Goal: Transaction & Acquisition: Download file/media

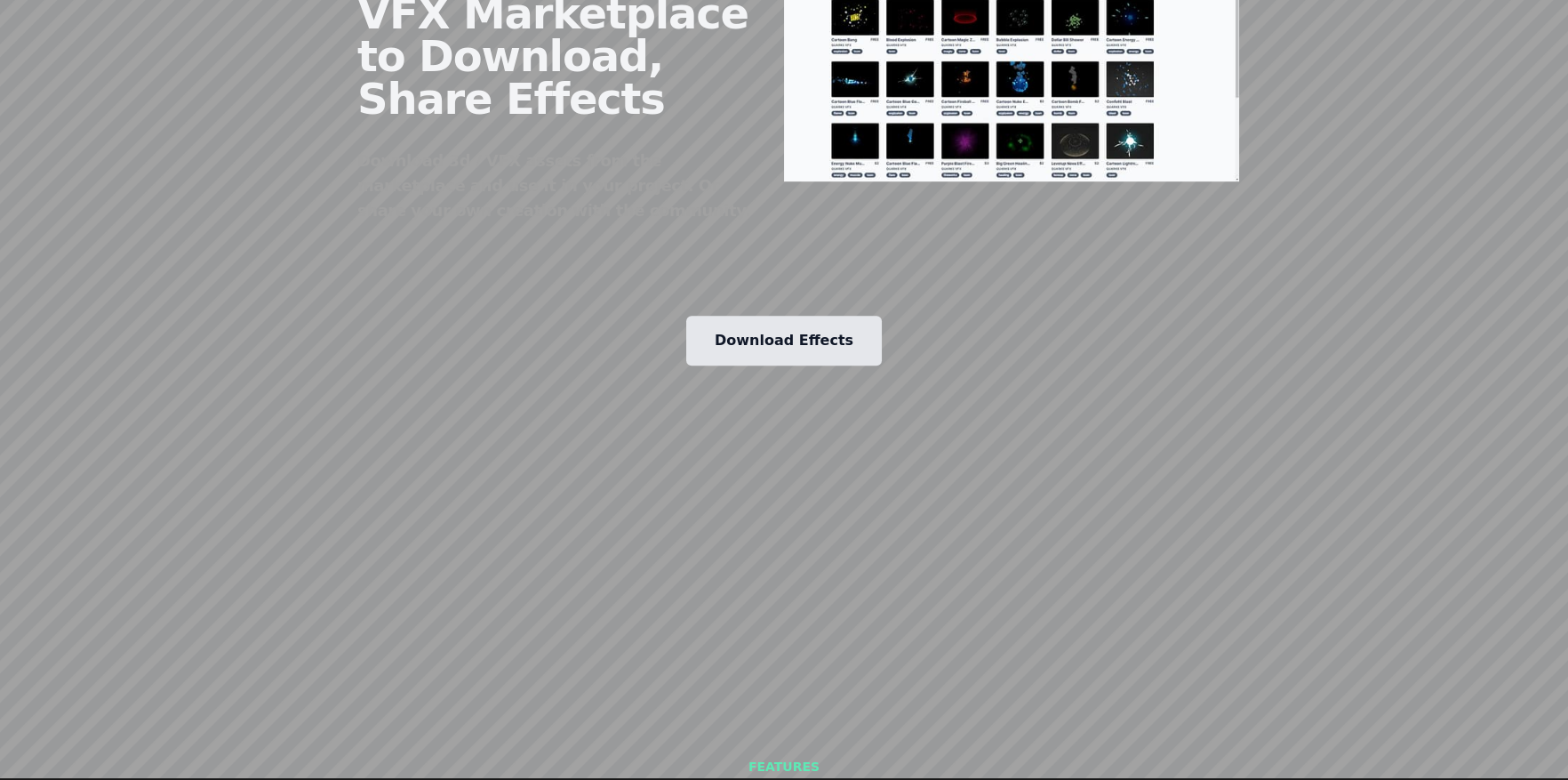
scroll to position [2223, 0]
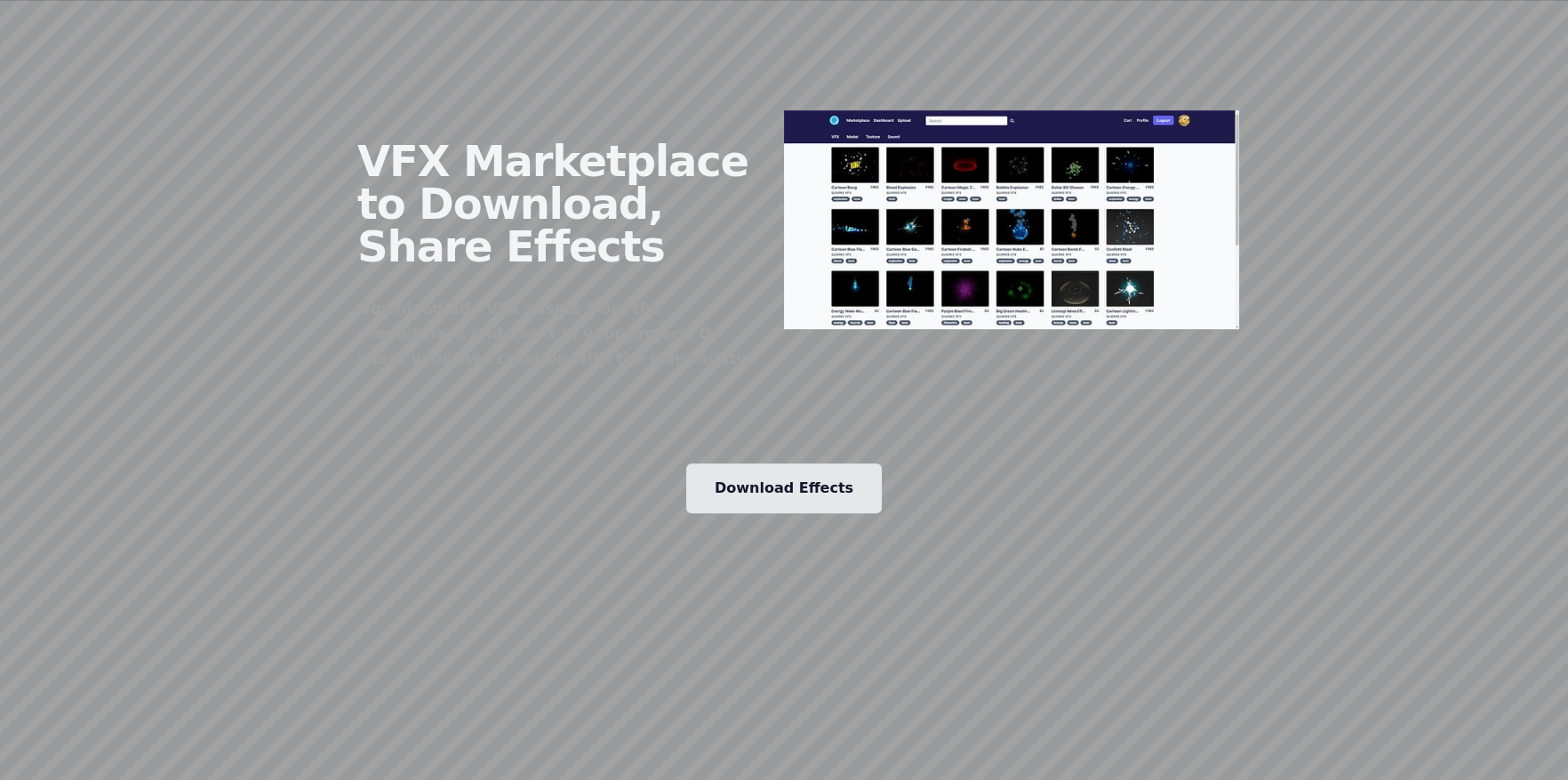
click at [1240, 145] on div "VFX Marketplace to Download, Share Effects Download 3d / VFX assets from the ma…" at bounding box center [784, 220] width 1365 height 387
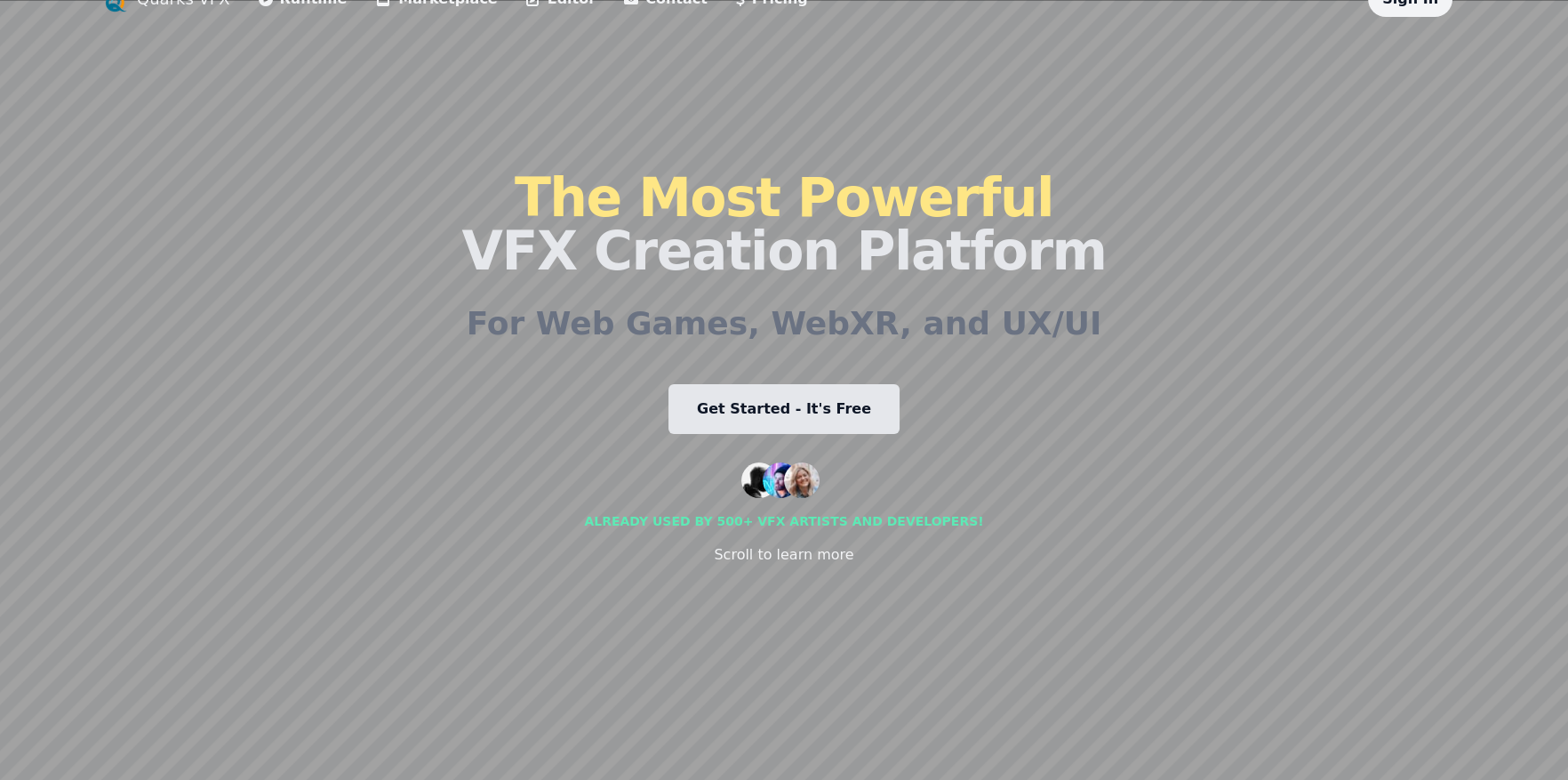
scroll to position [0, 0]
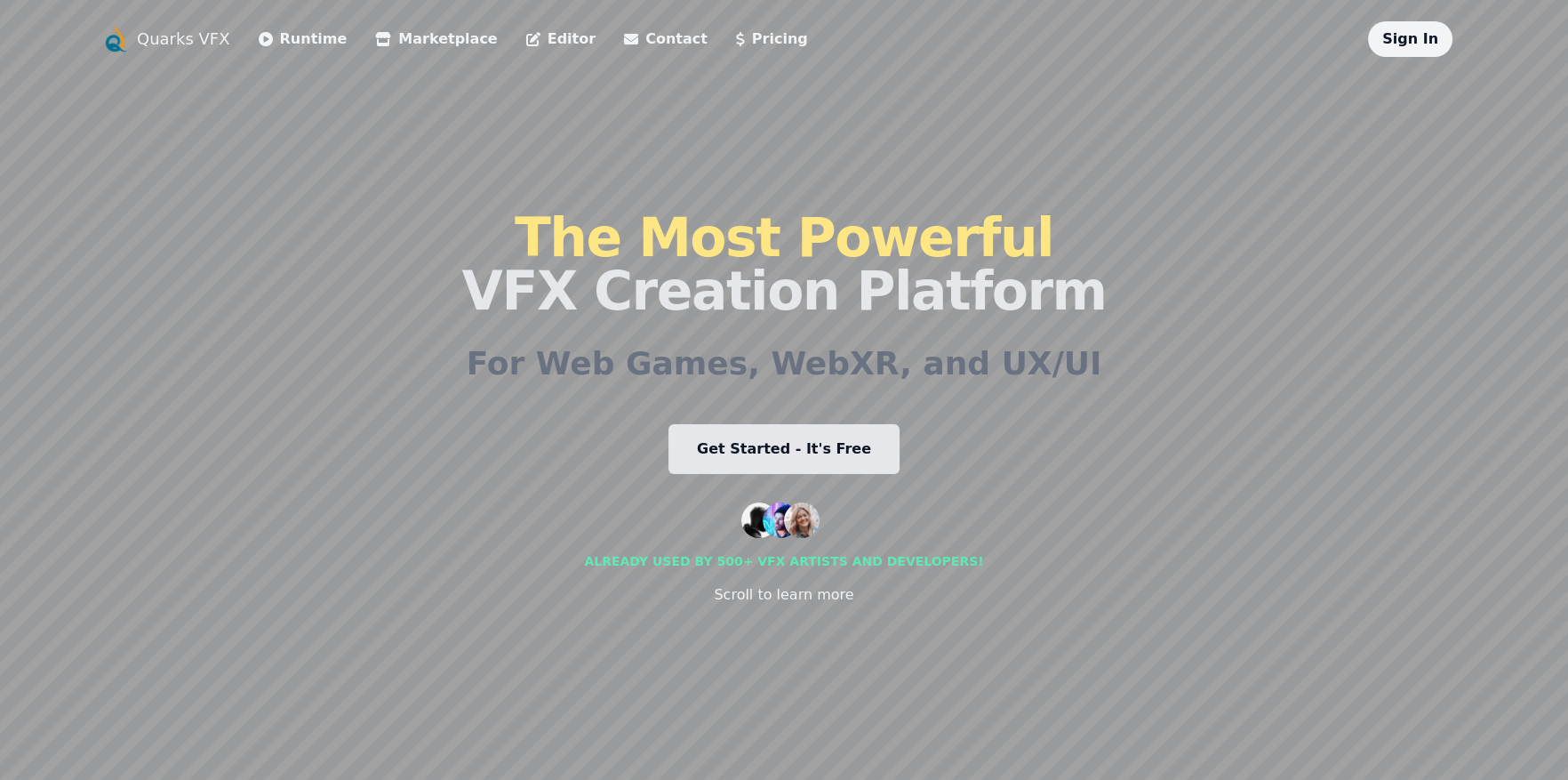
click at [792, 456] on link "Get Started - It's Free" at bounding box center [784, 449] width 231 height 49
click at [378, 41] on link "Marketplace" at bounding box center [436, 39] width 122 height 21
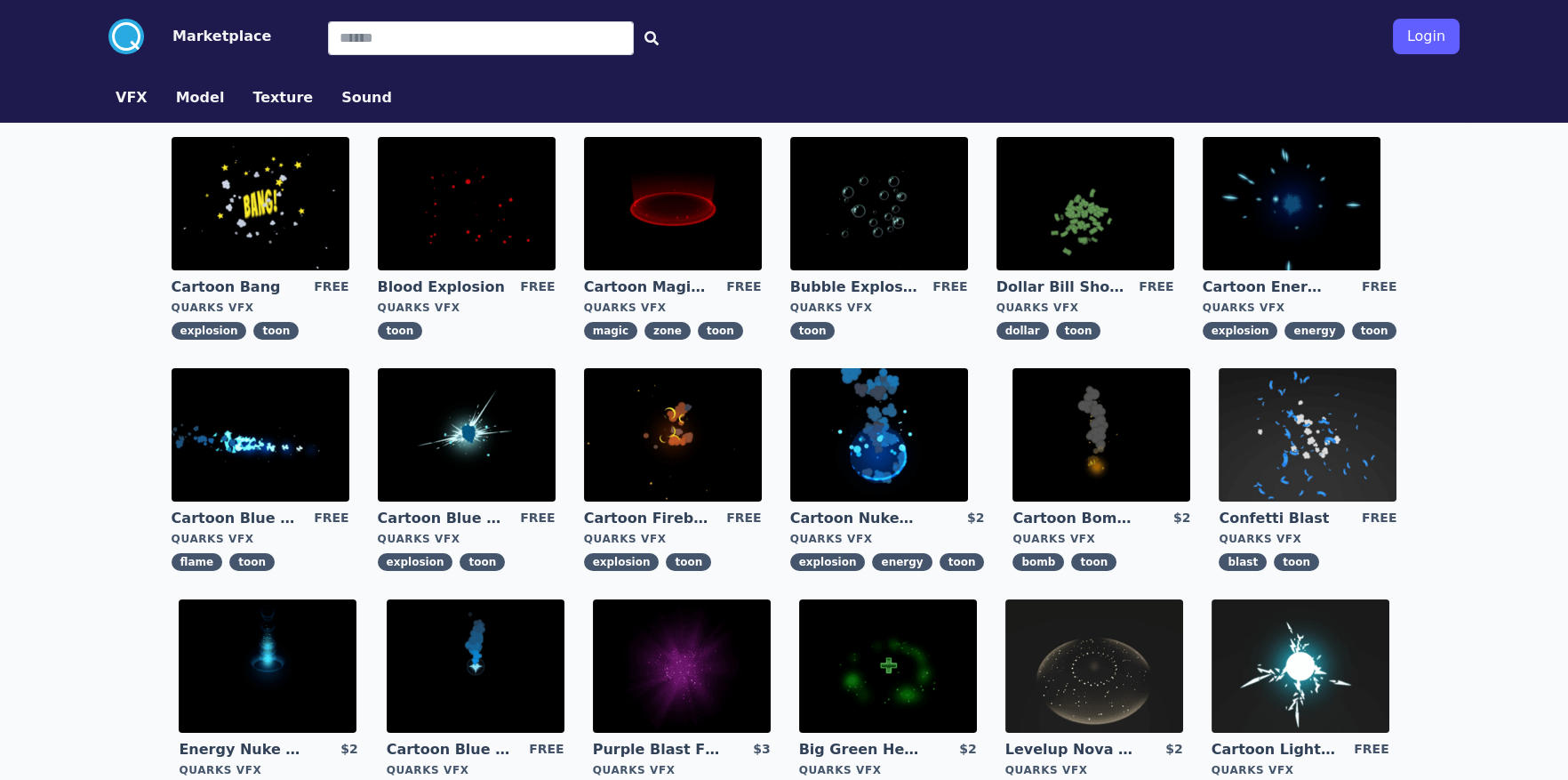
click at [640, 459] on img at bounding box center [673, 434] width 178 height 133
click at [1490, 463] on div ".cls-1{fill:#fff;}.cls-2{fill:#29abe2;} Marketplace Login VFX Model Texture Sou…" at bounding box center [784, 680] width 1568 height 1361
click at [1324, 463] on img at bounding box center [1307, 434] width 178 height 133
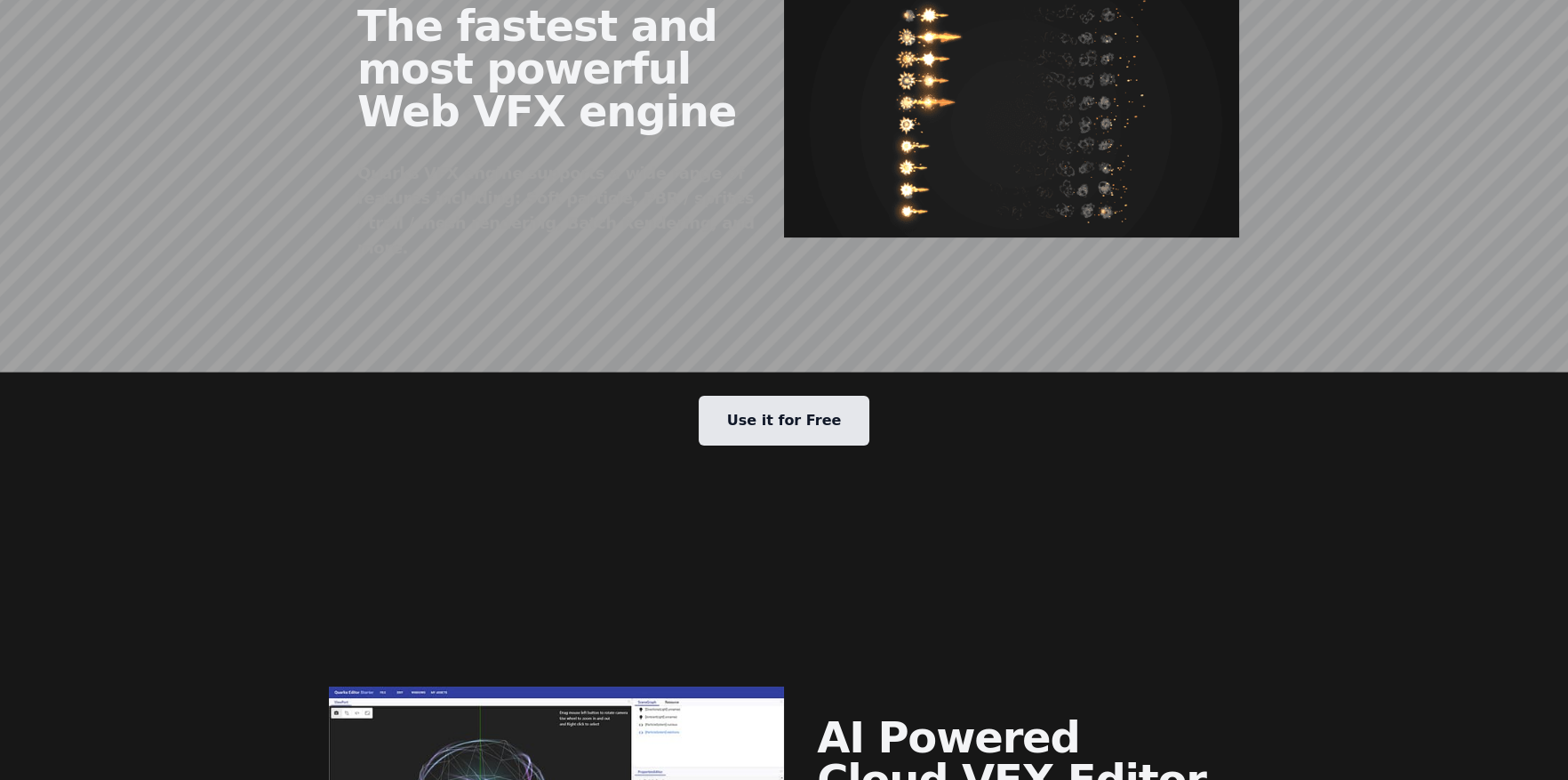
scroll to position [1185, 0]
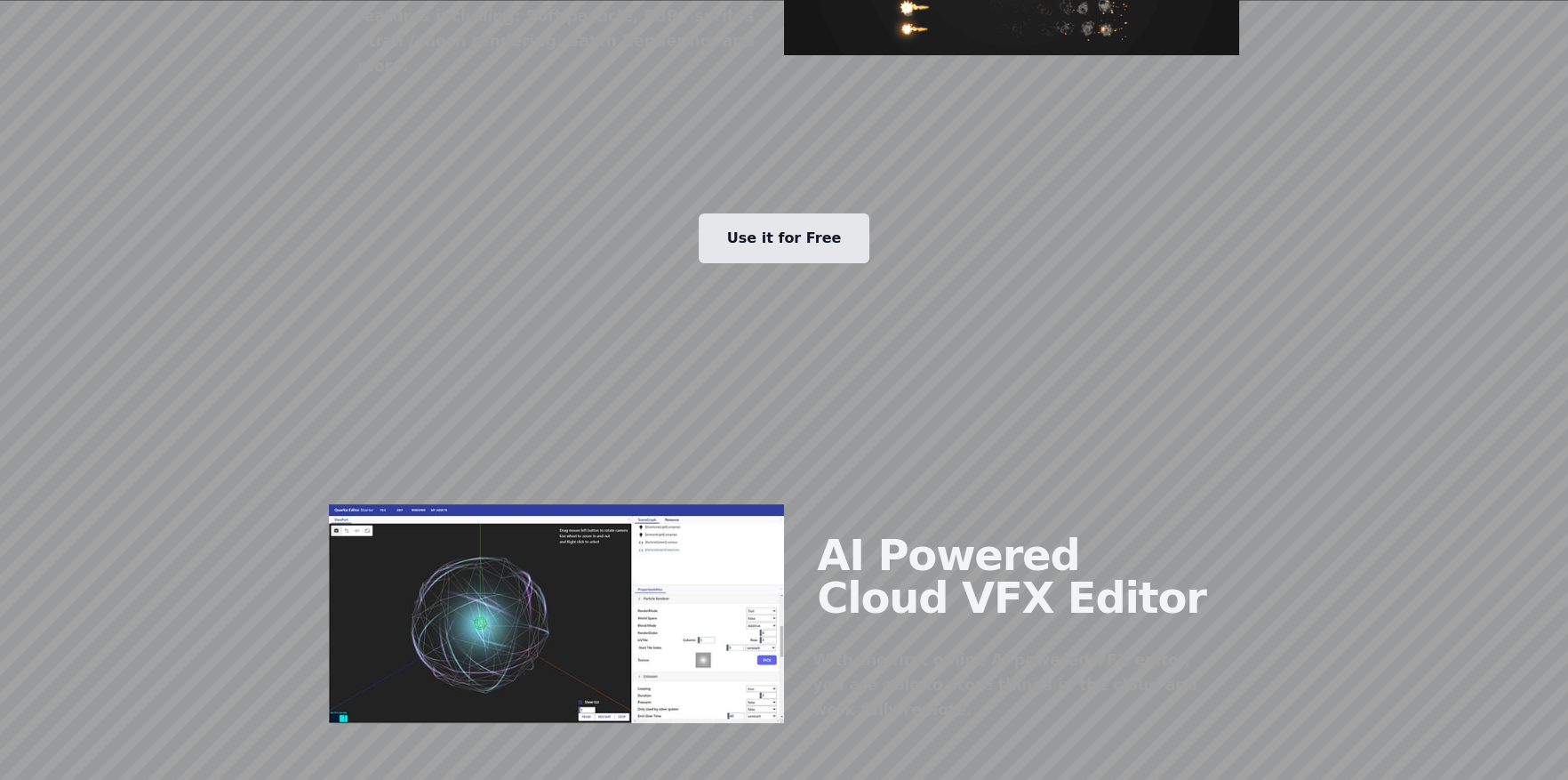
click at [757, 225] on link "Use it for Free" at bounding box center [784, 237] width 171 height 49
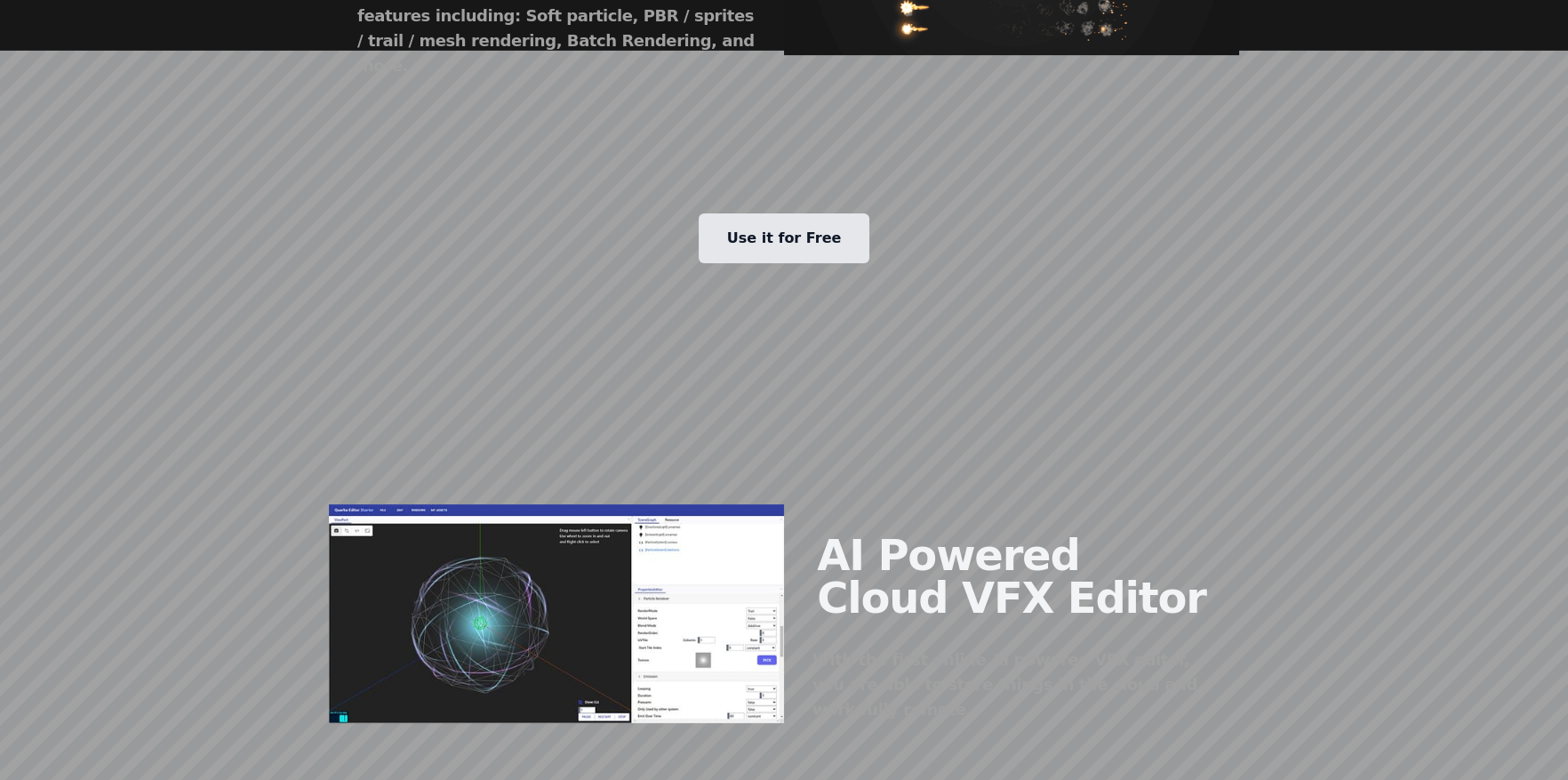
scroll to position [1481, 0]
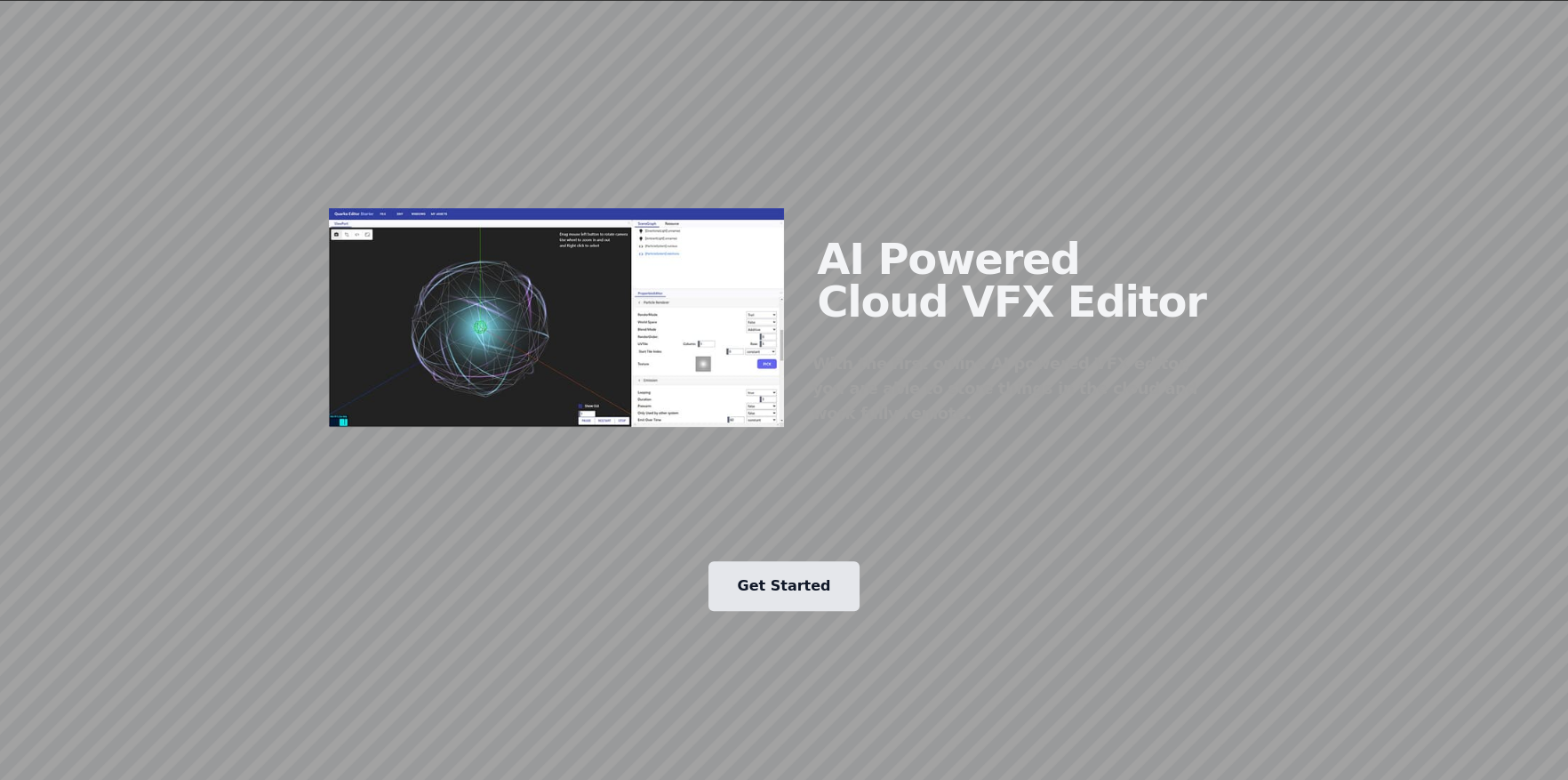
click at [793, 561] on link "Get Started" at bounding box center [783, 585] width 150 height 49
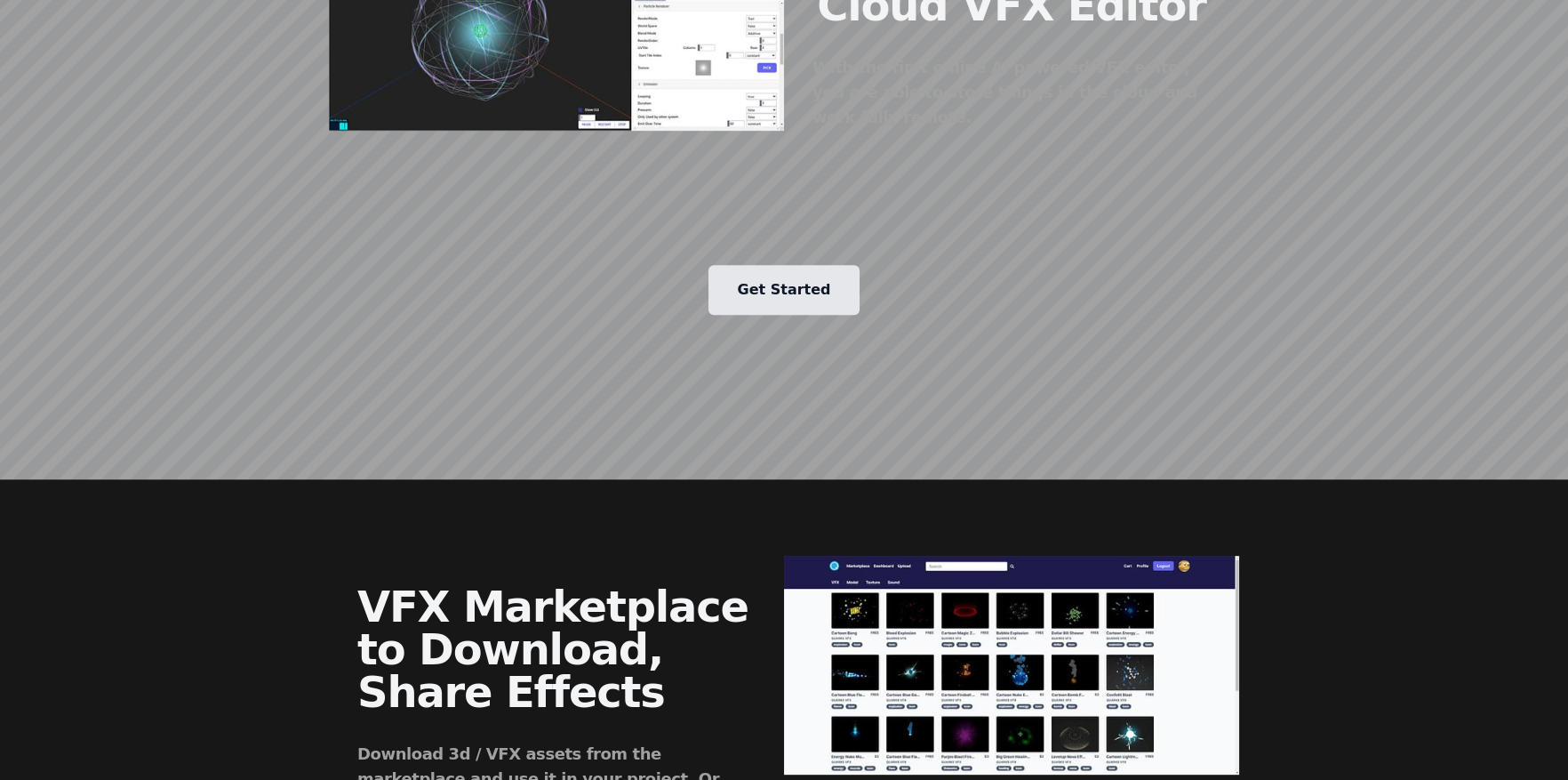
scroll to position [1334, 0]
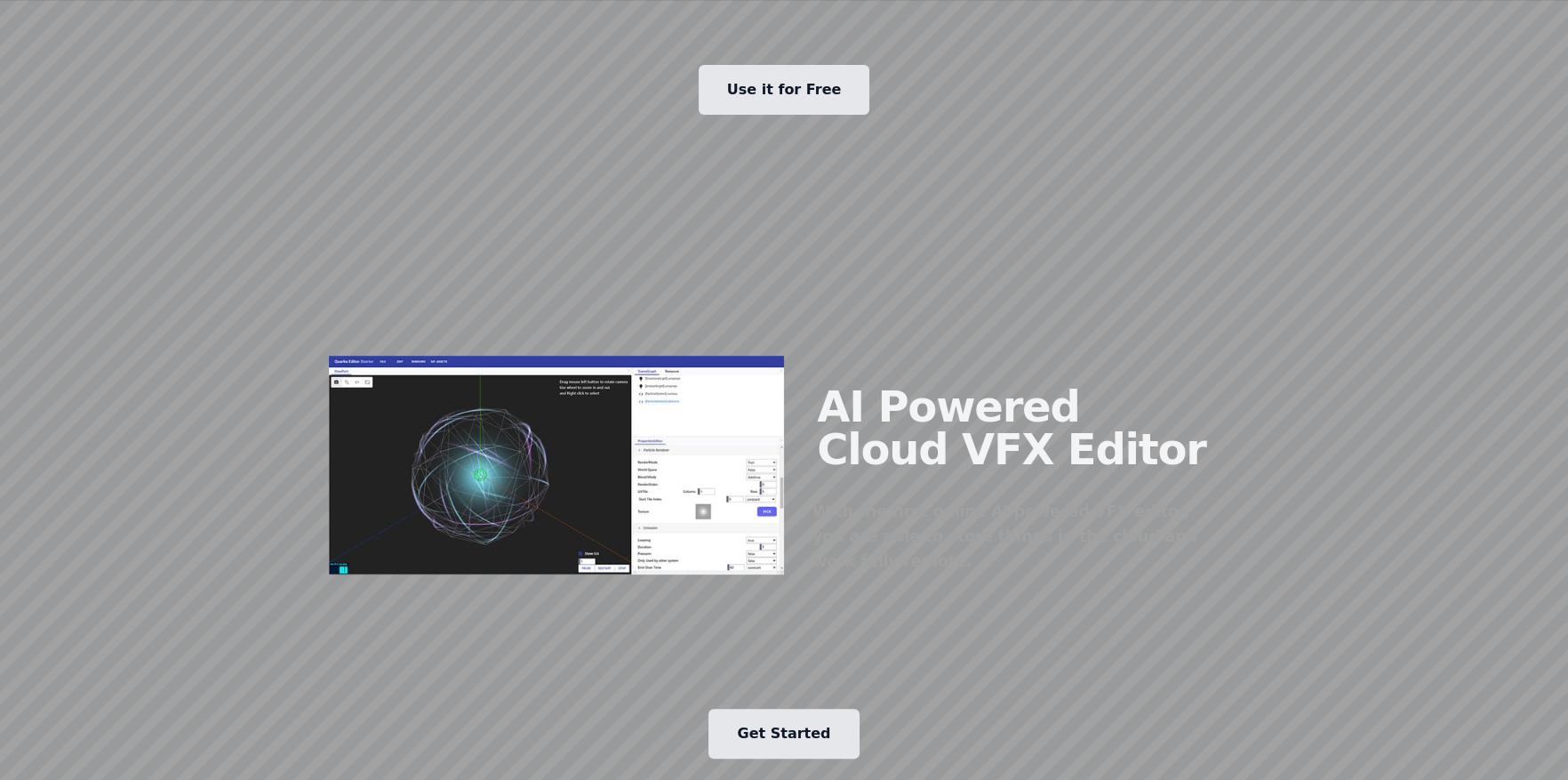
click at [820, 708] on link "Get Started" at bounding box center [783, 733] width 150 height 49
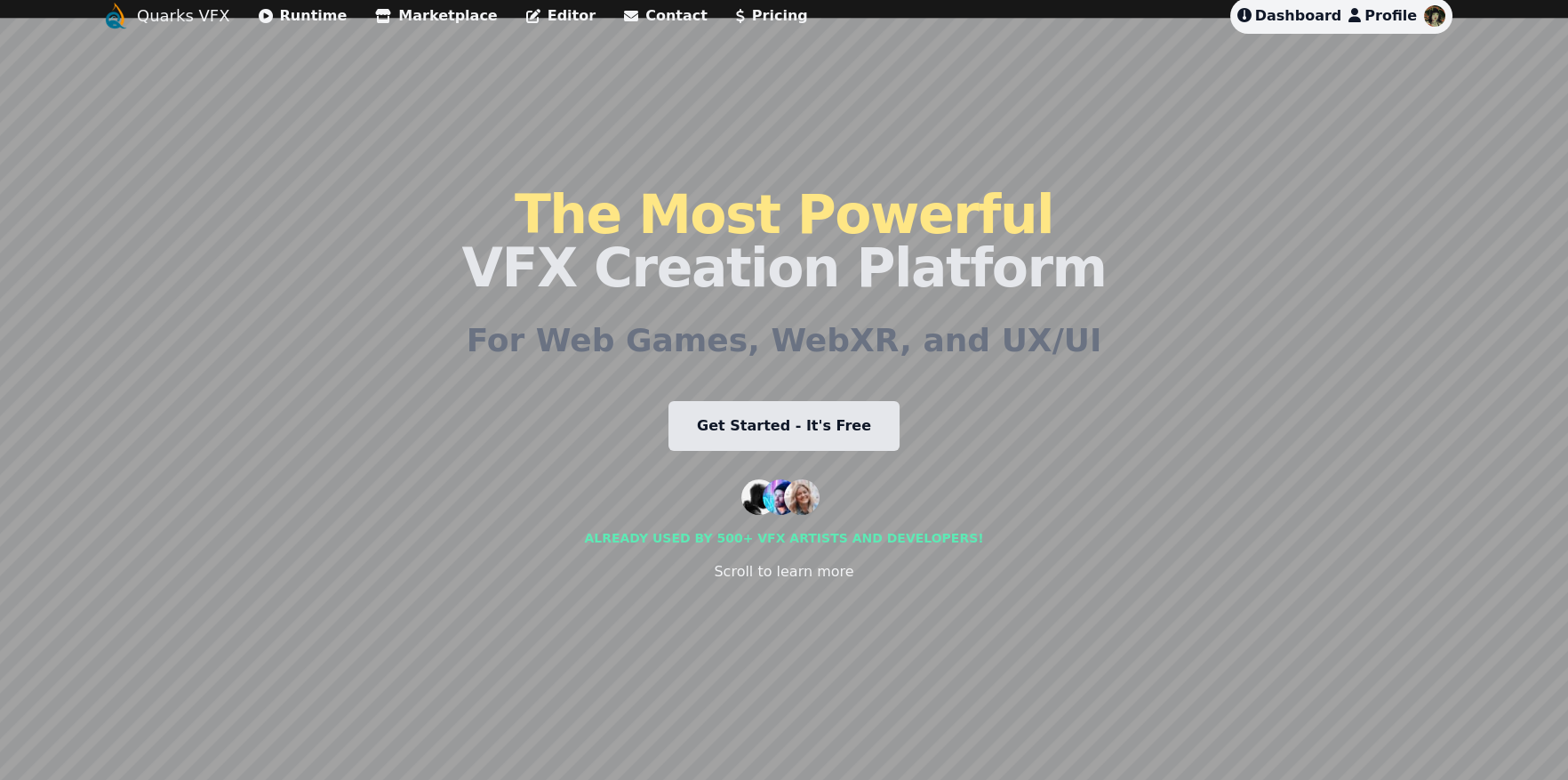
scroll to position [0, 0]
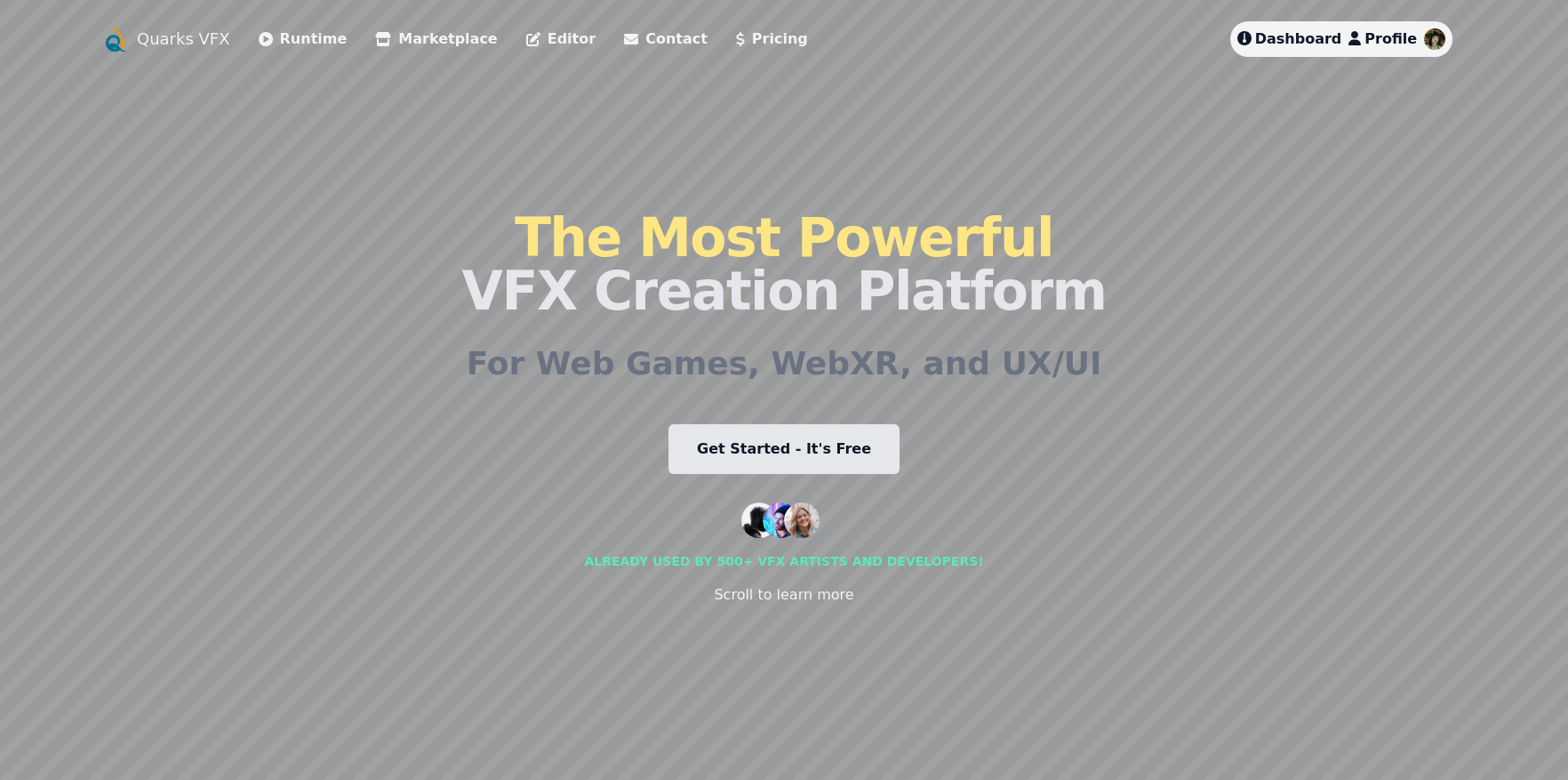
click at [1299, 35] on span "Dashboard" at bounding box center [1299, 38] width 87 height 17
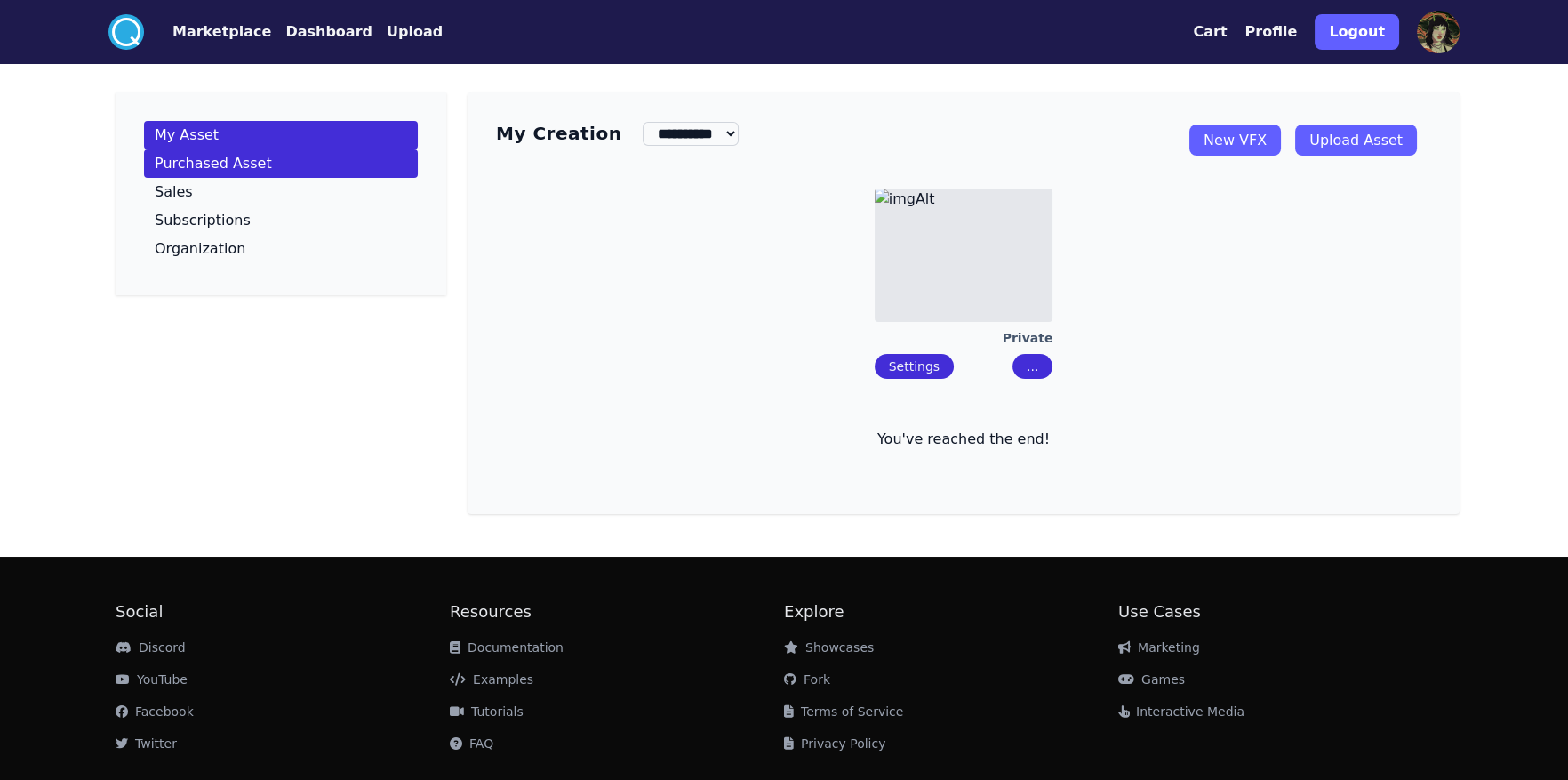
click at [294, 165] on link "Purchased Asset" at bounding box center [281, 163] width 274 height 29
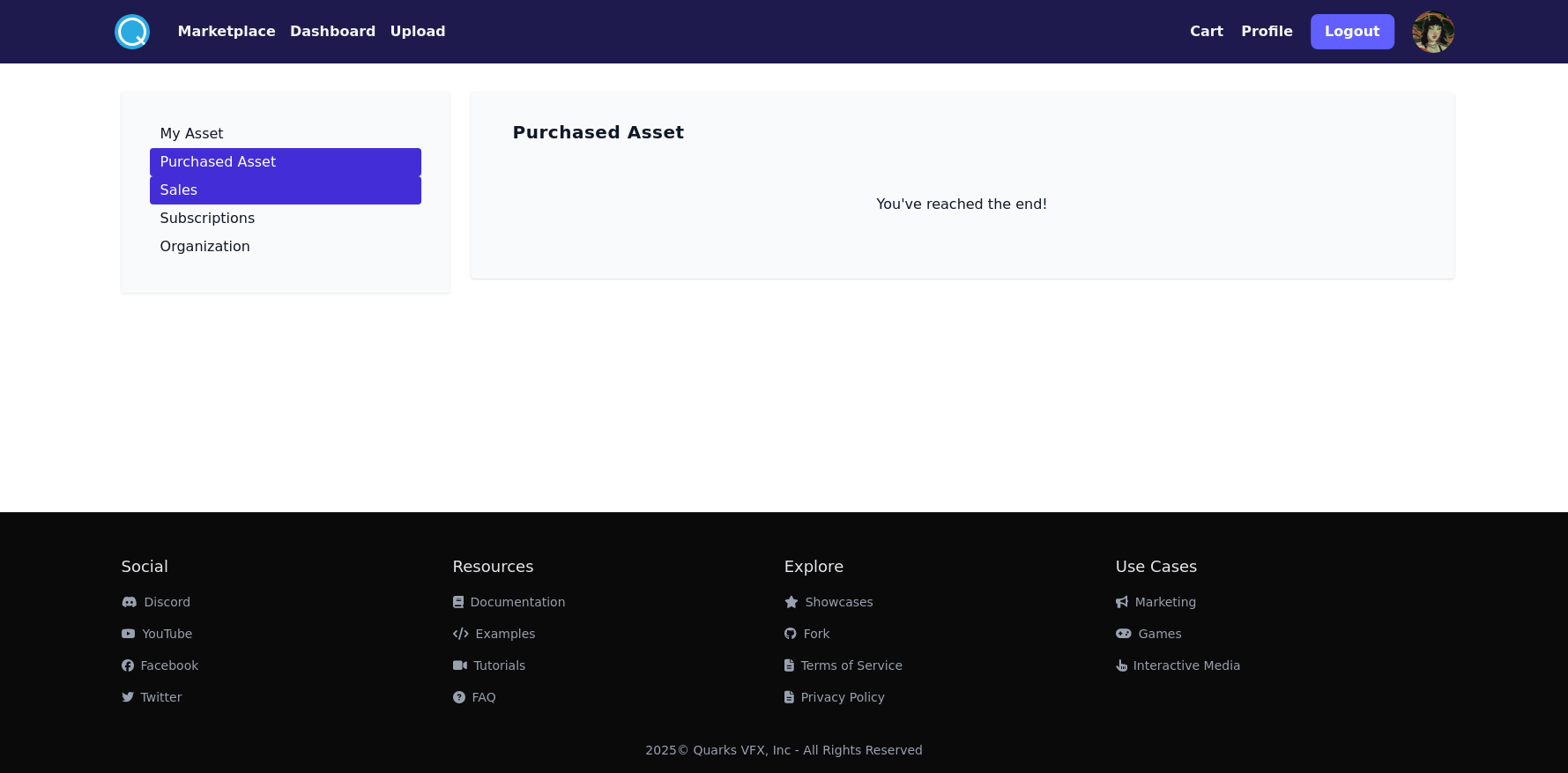
click at [298, 196] on link "Sales" at bounding box center [285, 190] width 271 height 29
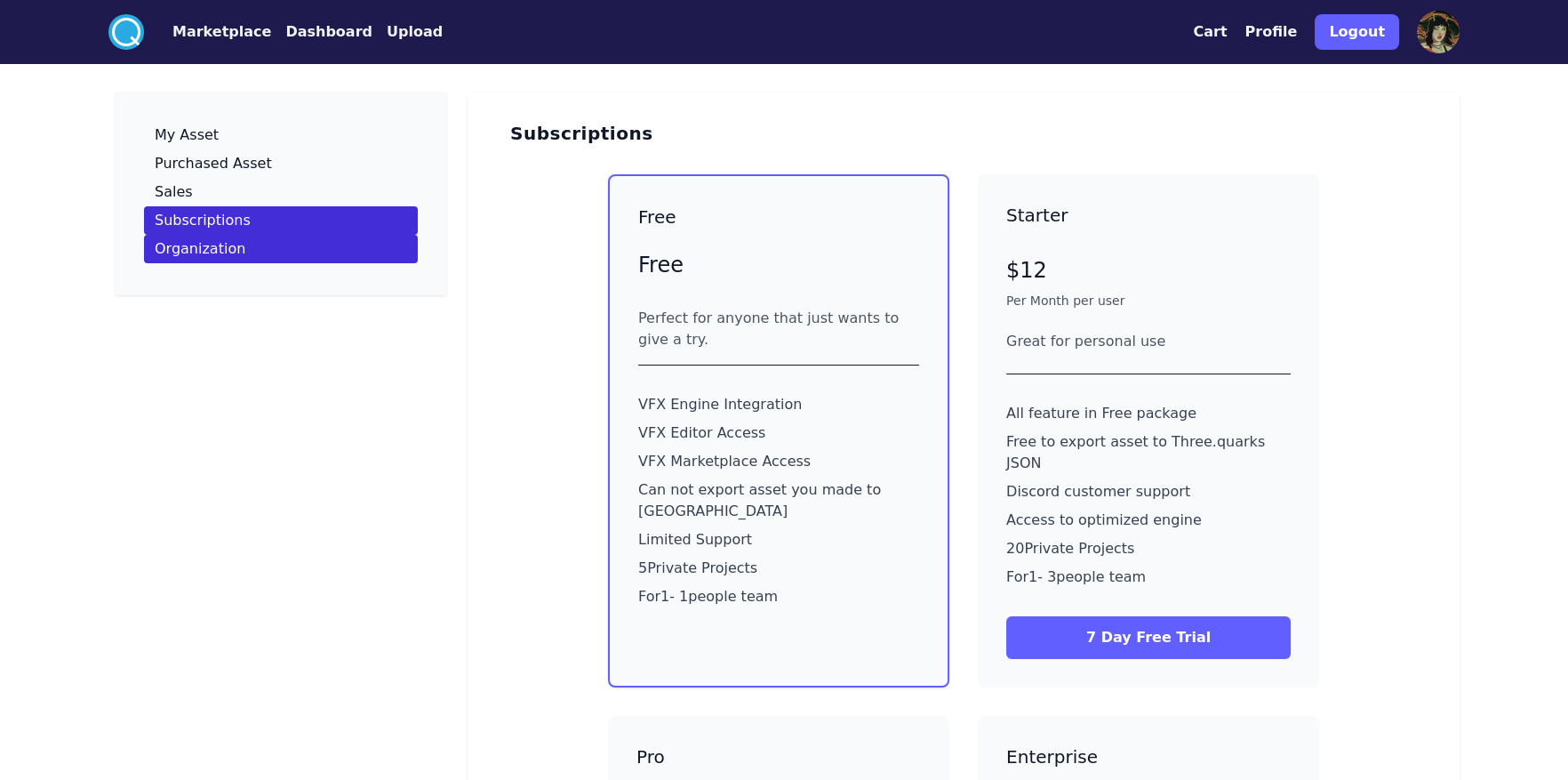
click at [317, 257] on link "Organization" at bounding box center [281, 249] width 274 height 29
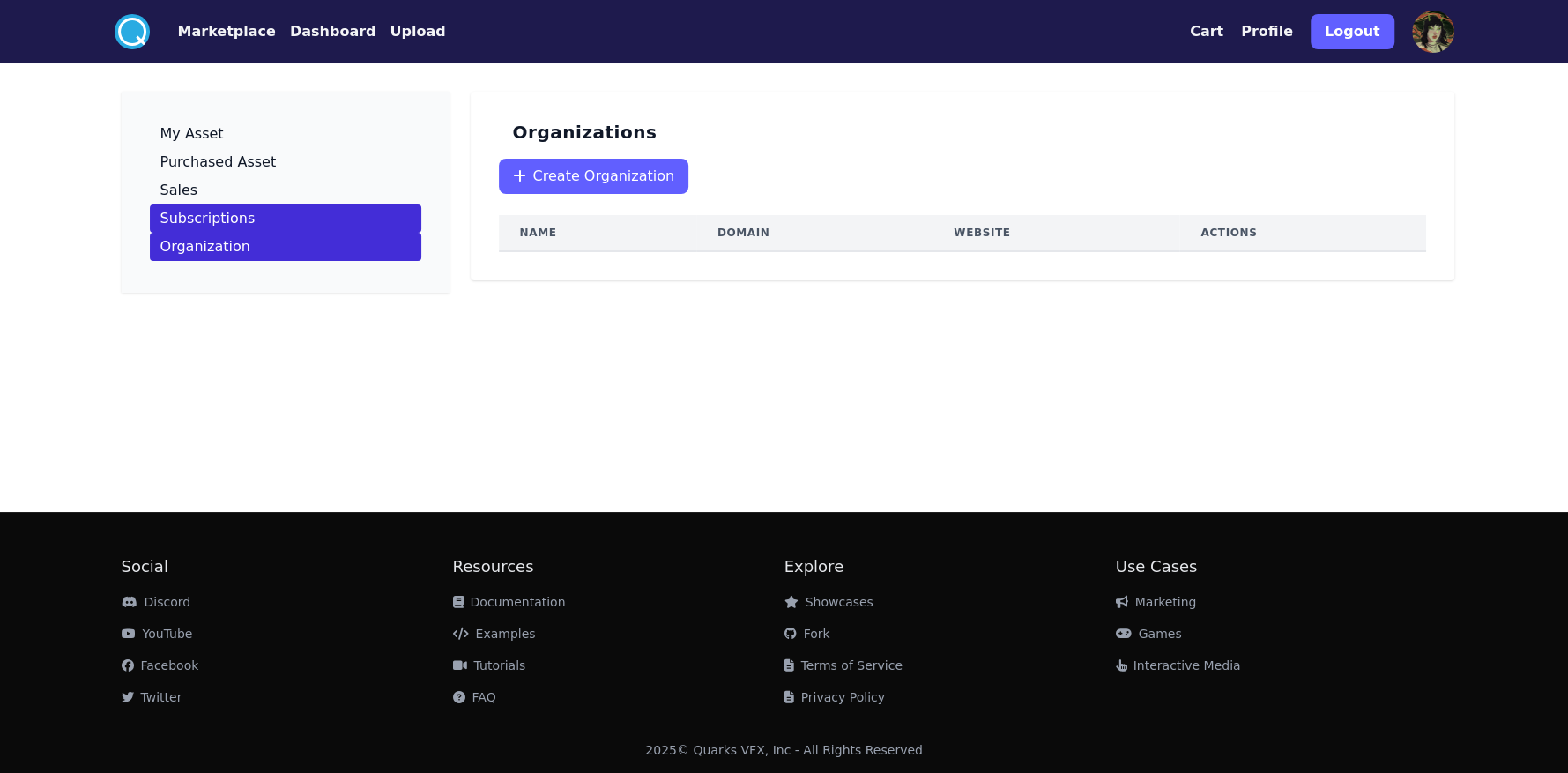
click at [293, 225] on link "Subscriptions" at bounding box center [285, 219] width 271 height 29
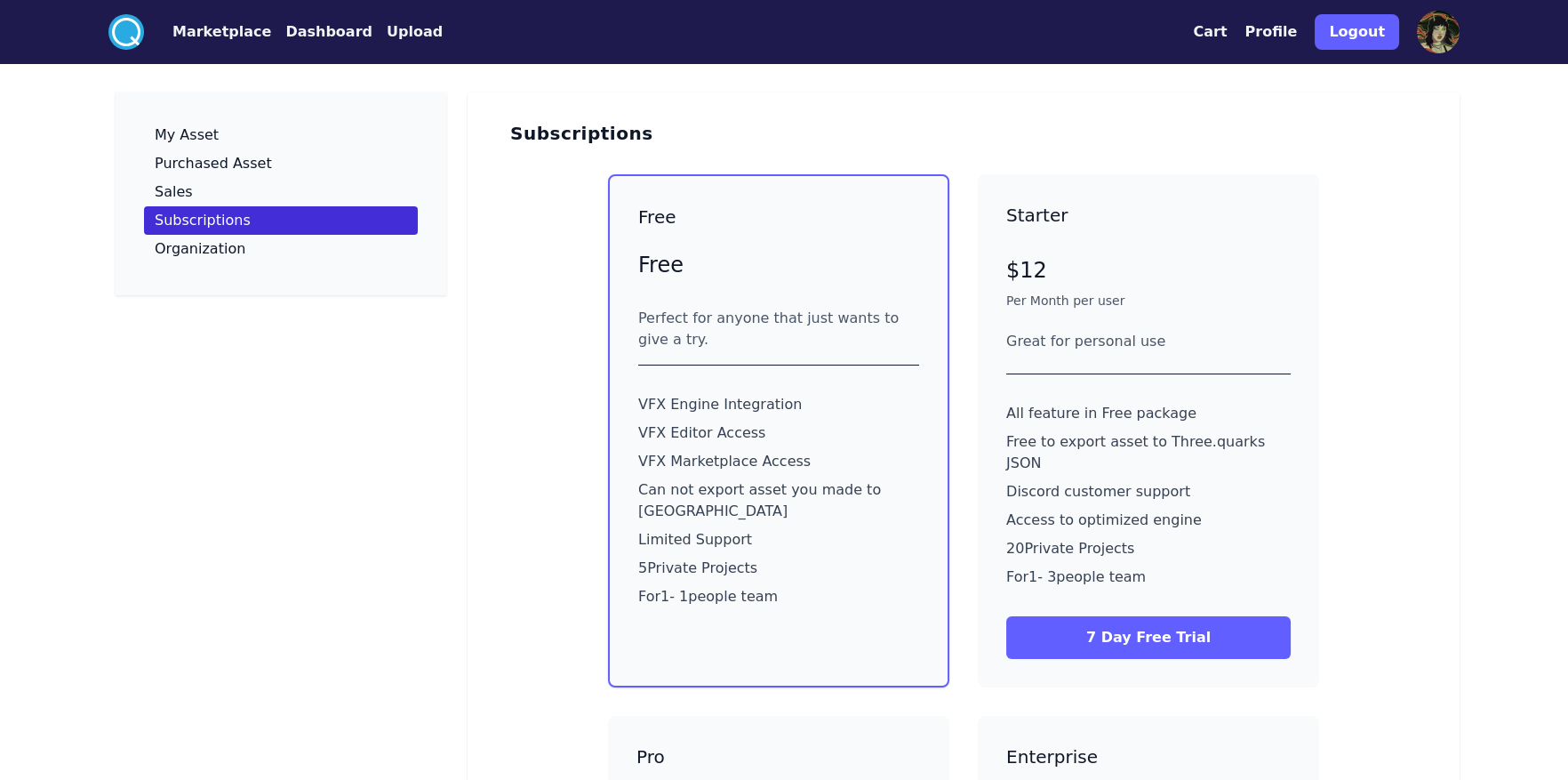
click at [220, 24] on button "Marketplace" at bounding box center [221, 32] width 99 height 21
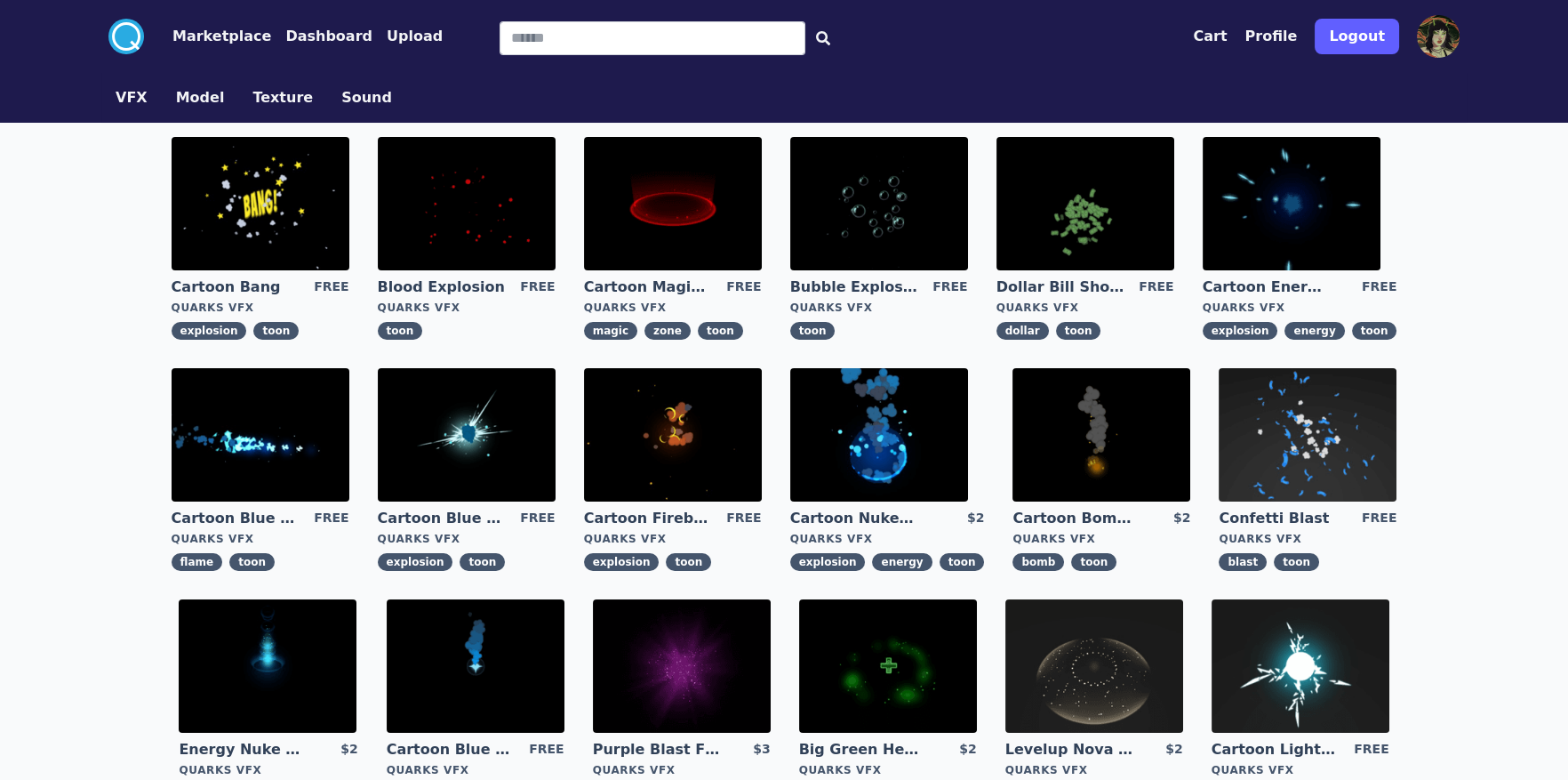
click at [462, 172] on img at bounding box center [466, 203] width 178 height 133
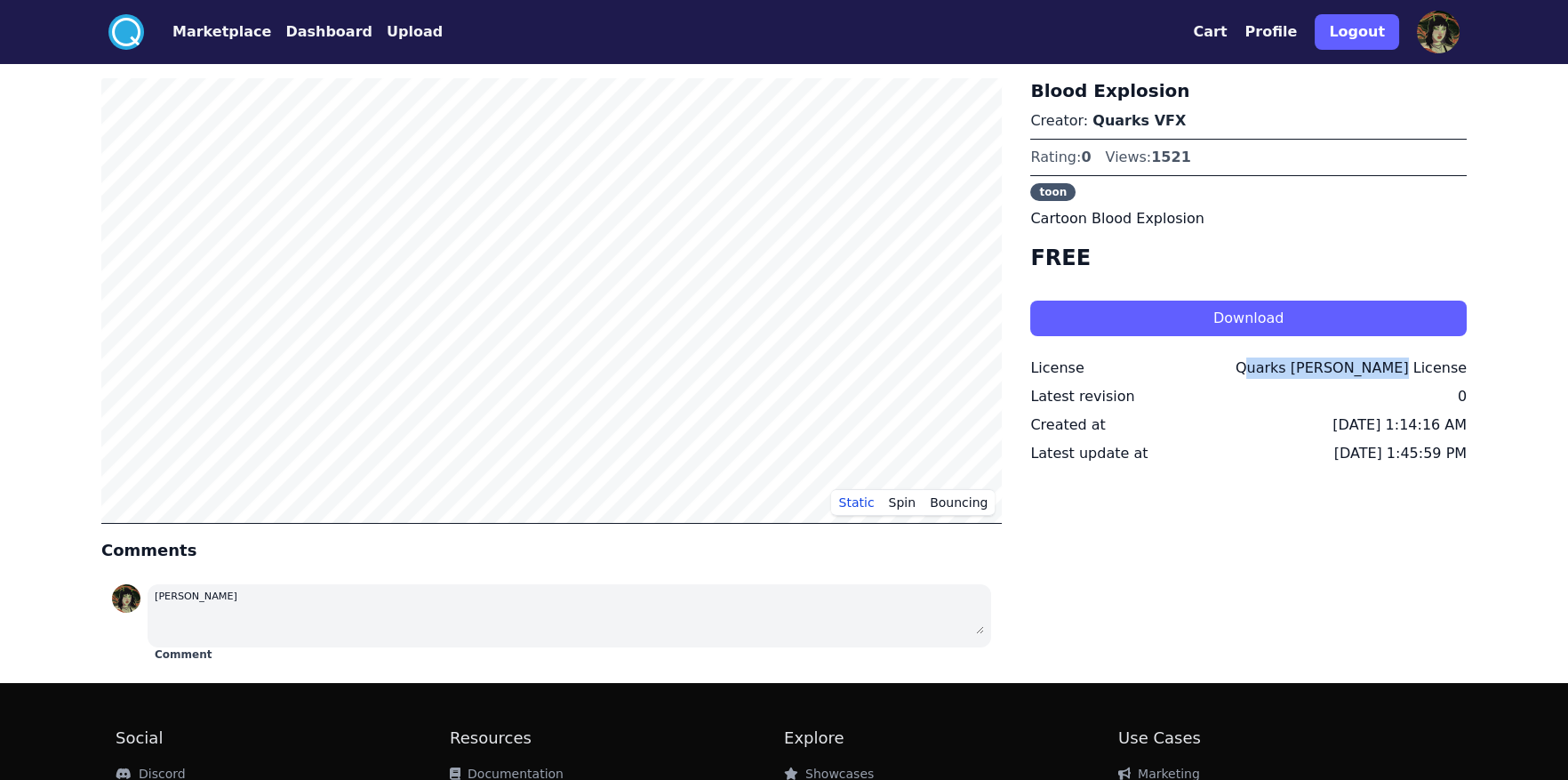
drag, startPoint x: 1333, startPoint y: 368, endPoint x: 1467, endPoint y: 365, distance: 134.0
click at [1467, 365] on div ".cls-1{fill:#fff;}.cls-2{fill:#29abe2;} Marketplace Dashboard Upload Cart Profi…" at bounding box center [784, 473] width 1568 height 946
copy div "Quarks [PERSON_NAME] License"
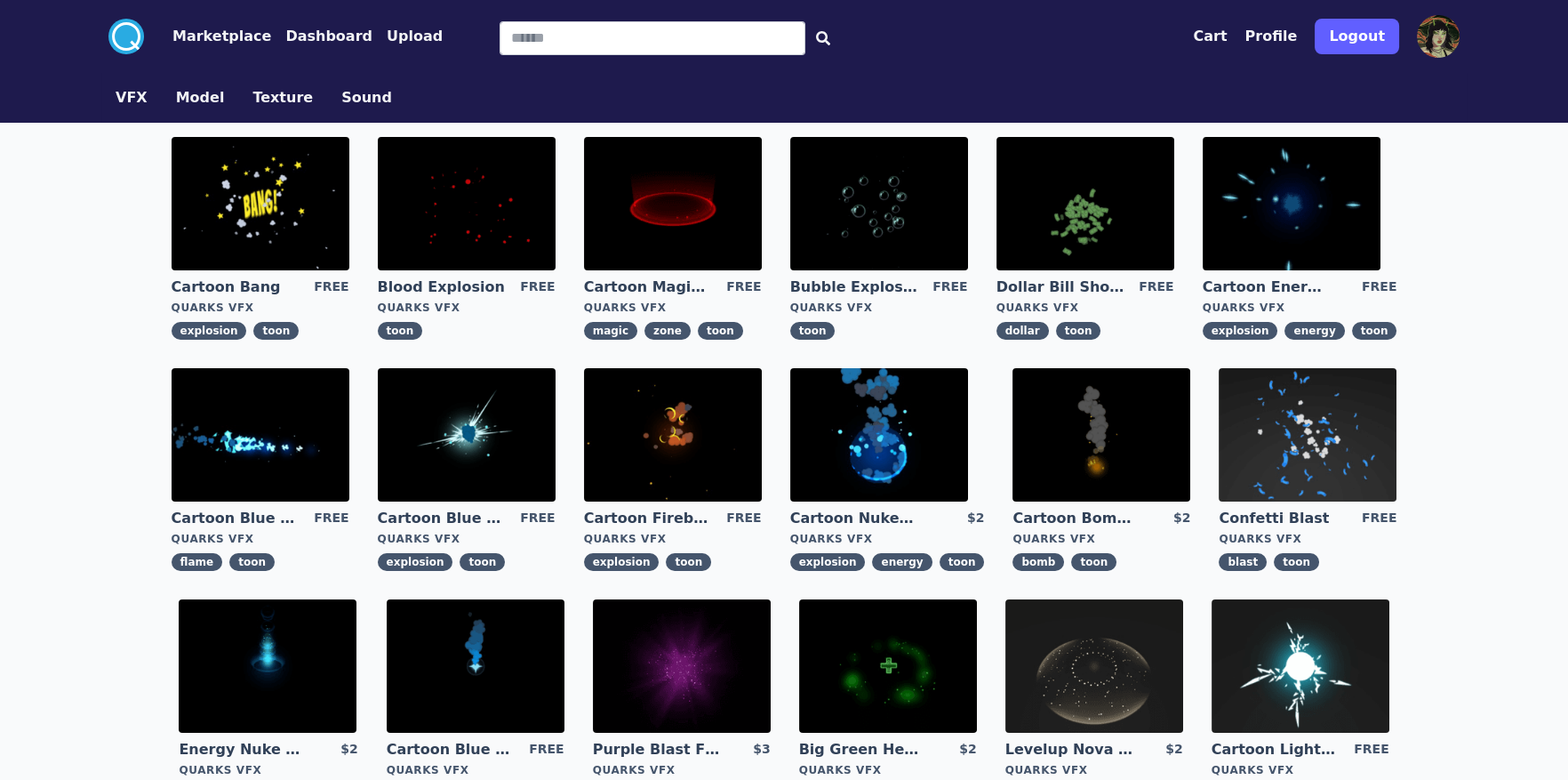
click at [867, 430] on img at bounding box center [878, 434] width 178 height 133
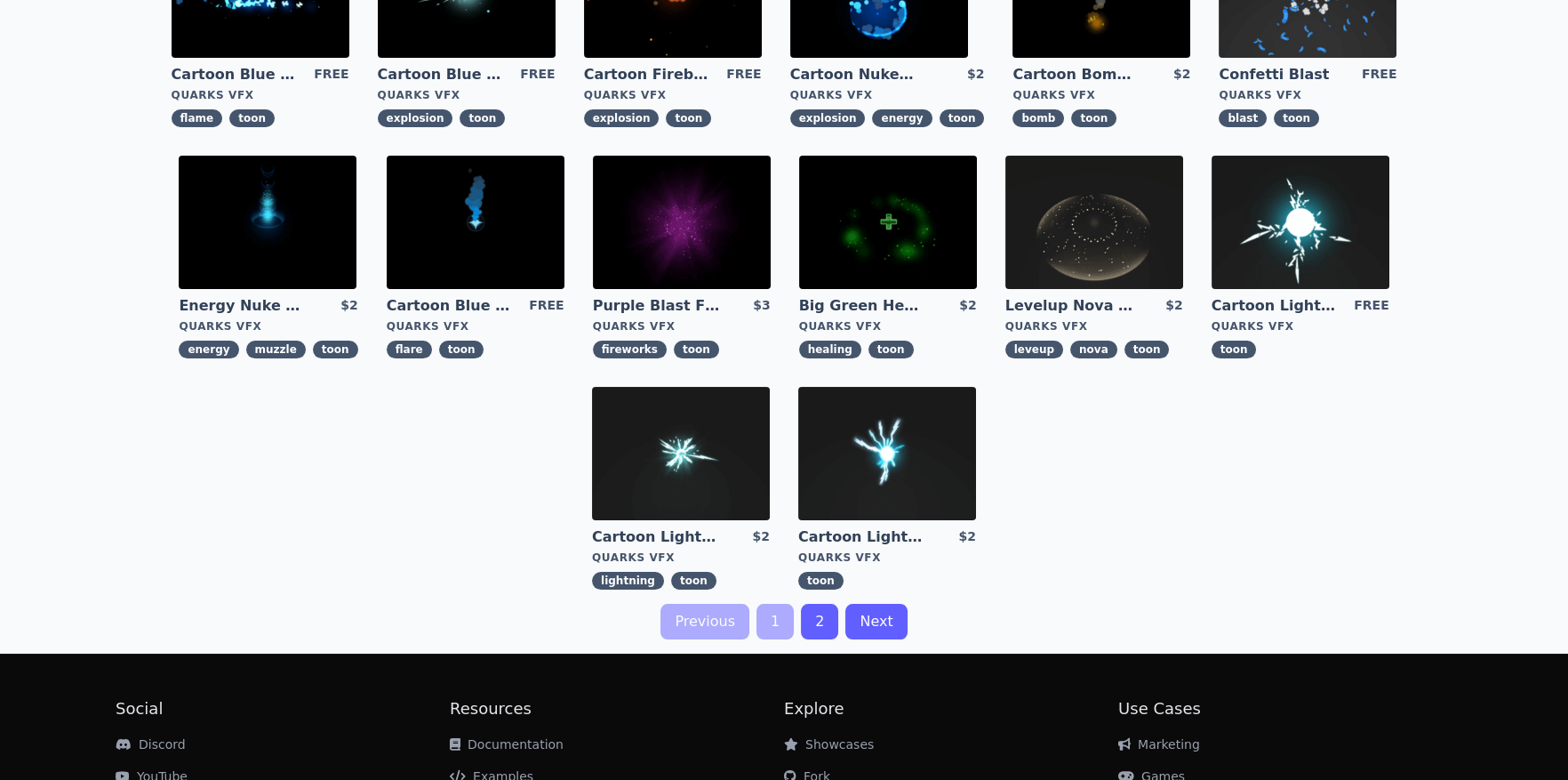
click at [823, 621] on link "2" at bounding box center [820, 622] width 37 height 35
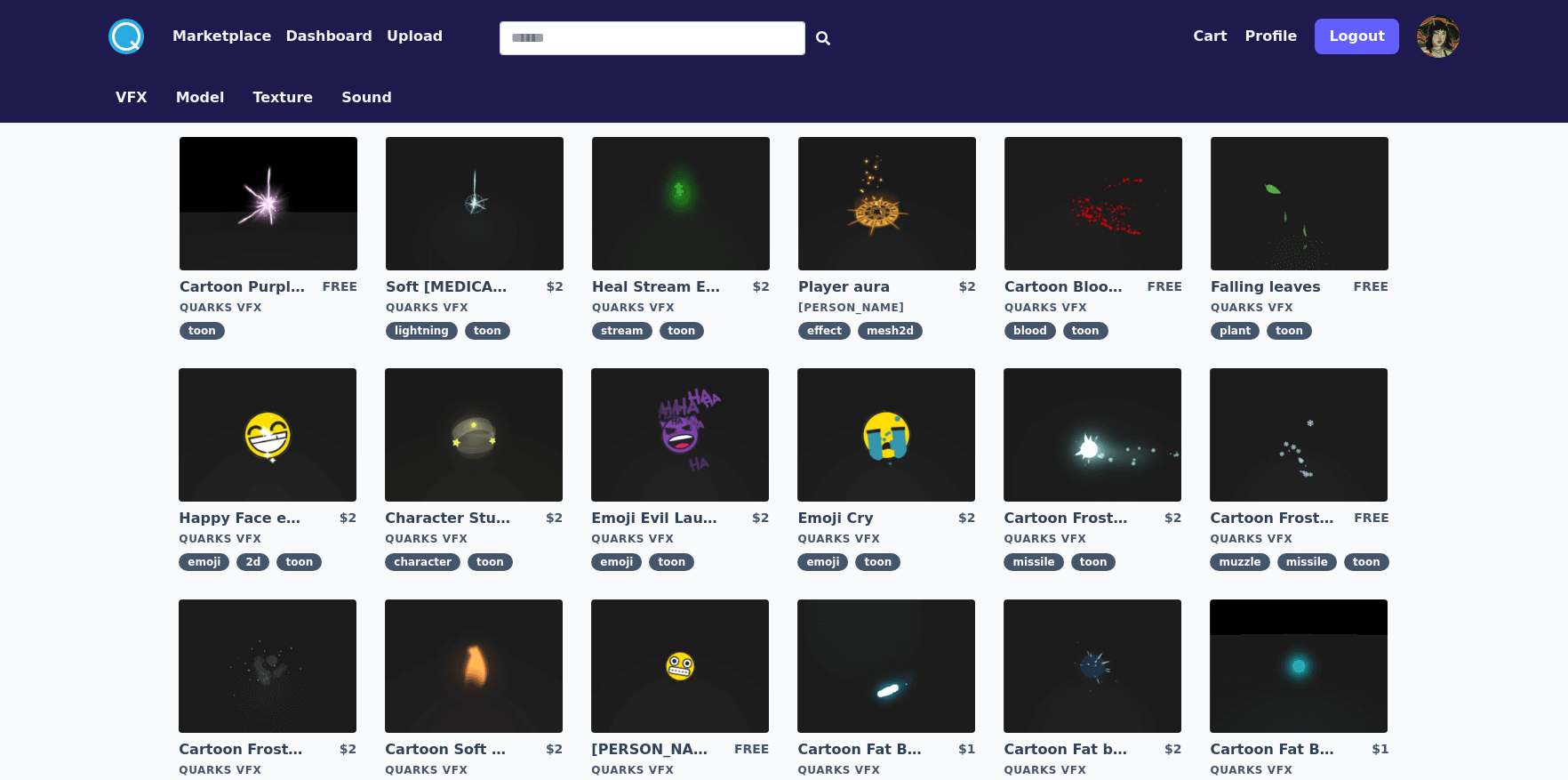
click at [1459, 32] on div "Cart Profile Logout" at bounding box center [1326, 35] width 267 height 49
click at [1453, 34] on img at bounding box center [1439, 36] width 43 height 43
click at [1298, 34] on button "Profile" at bounding box center [1271, 36] width 52 height 21
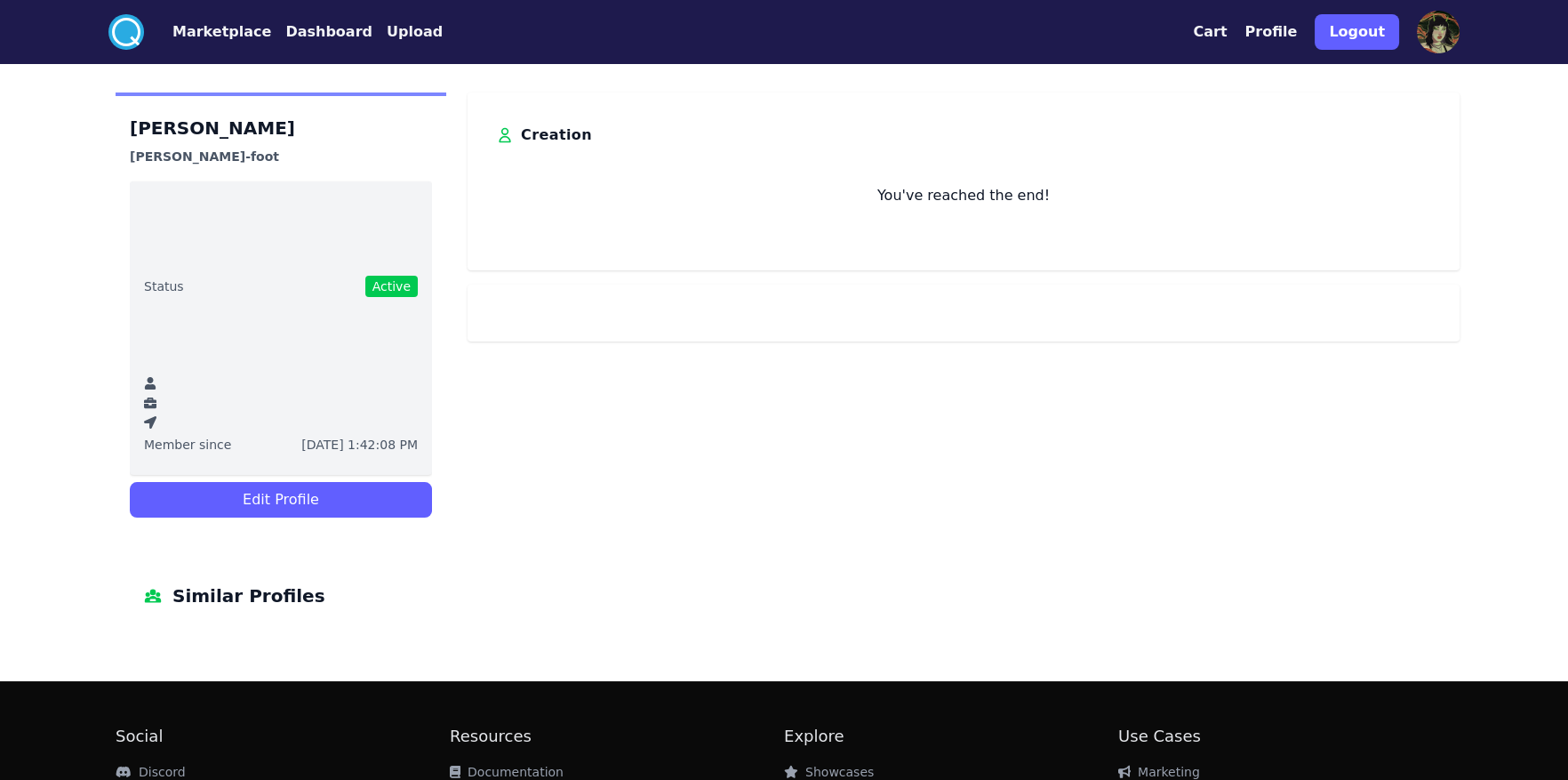
click at [541, 134] on h3 "Creation" at bounding box center [556, 135] width 71 height 29
click at [1223, 31] on button "Cart" at bounding box center [1210, 32] width 34 height 21
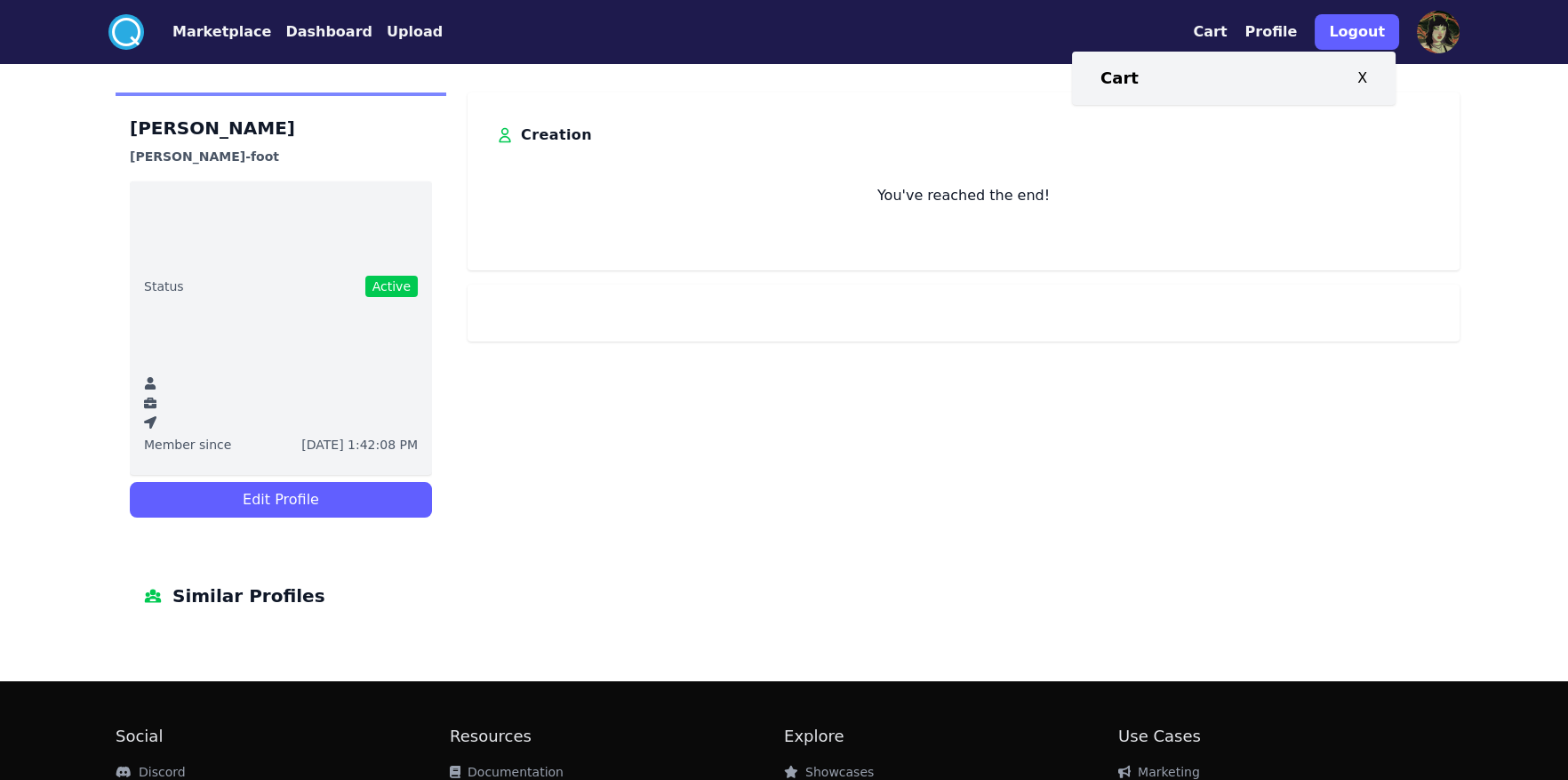
click at [1137, 74] on div "Cart X" at bounding box center [1234, 78] width 267 height 25
click at [1129, 75] on h3 "Cart" at bounding box center [1119, 78] width 38 height 25
click at [1433, 33] on img at bounding box center [1439, 32] width 43 height 43
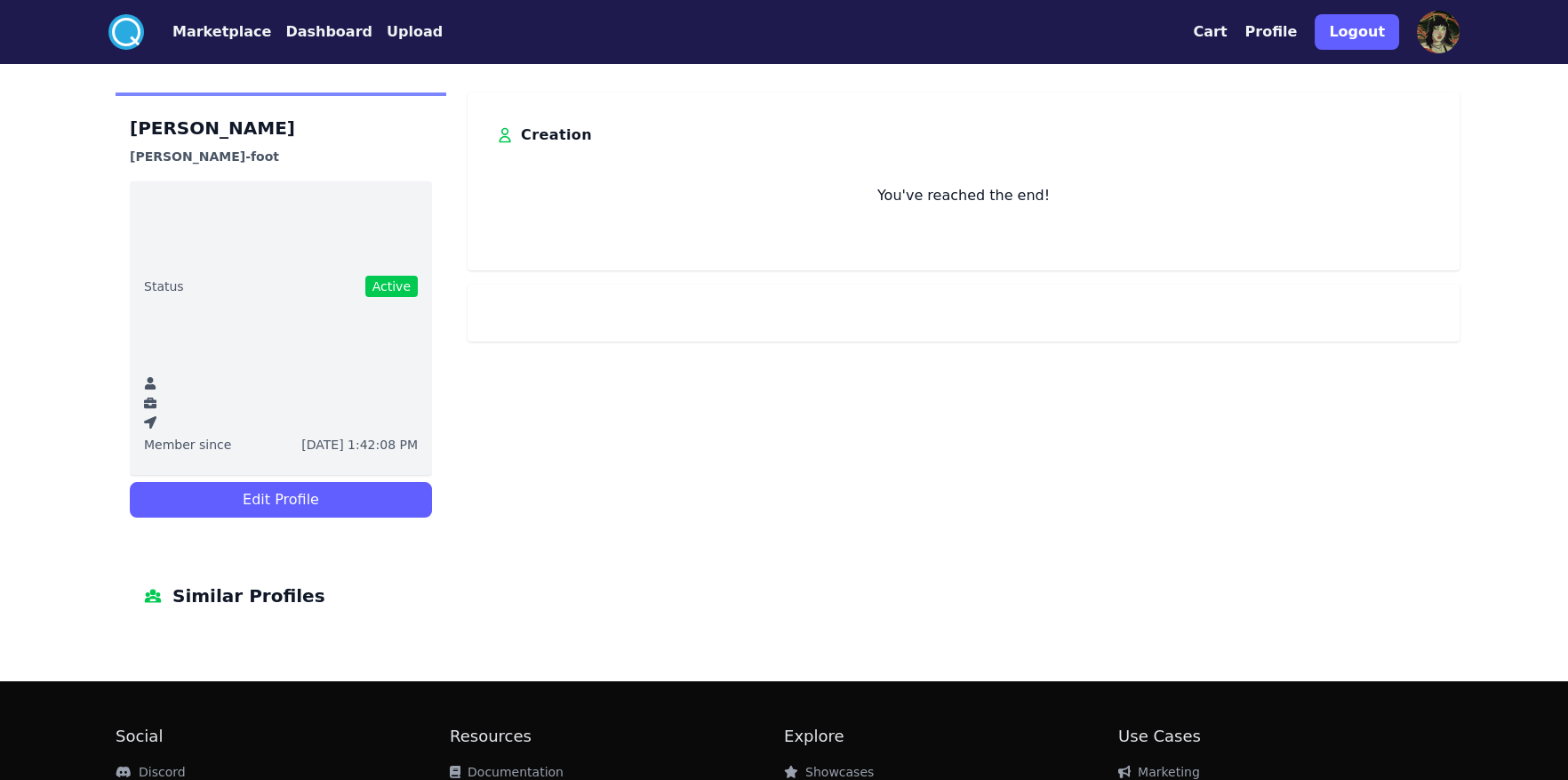
click at [181, 123] on h1 "[PERSON_NAME]" at bounding box center [280, 128] width 302 height 29
click at [144, 31] on link "Marketplace" at bounding box center [208, 32] width 127 height 21
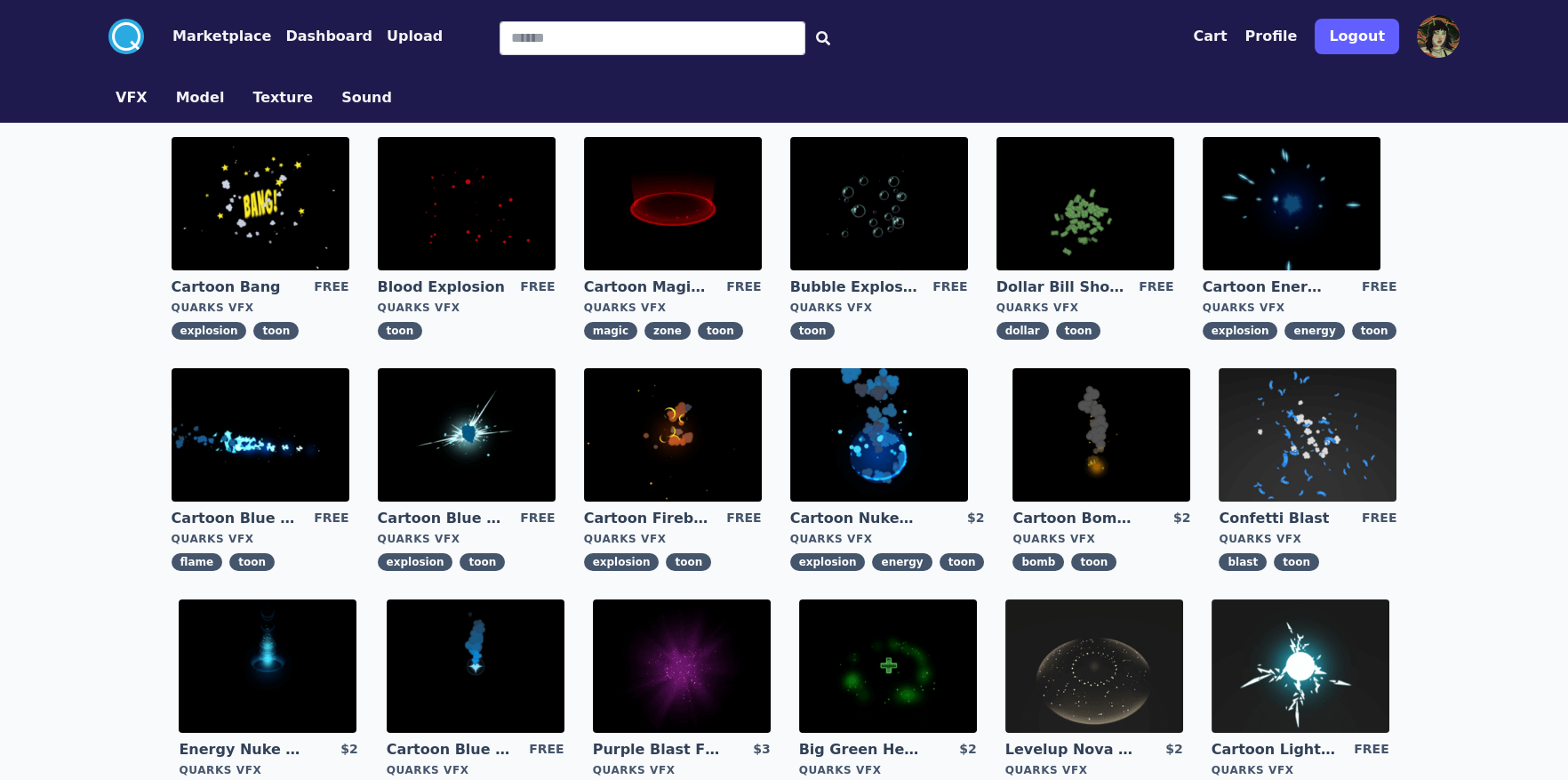
click at [372, 40] on link "Upload" at bounding box center [407, 36] width 70 height 21
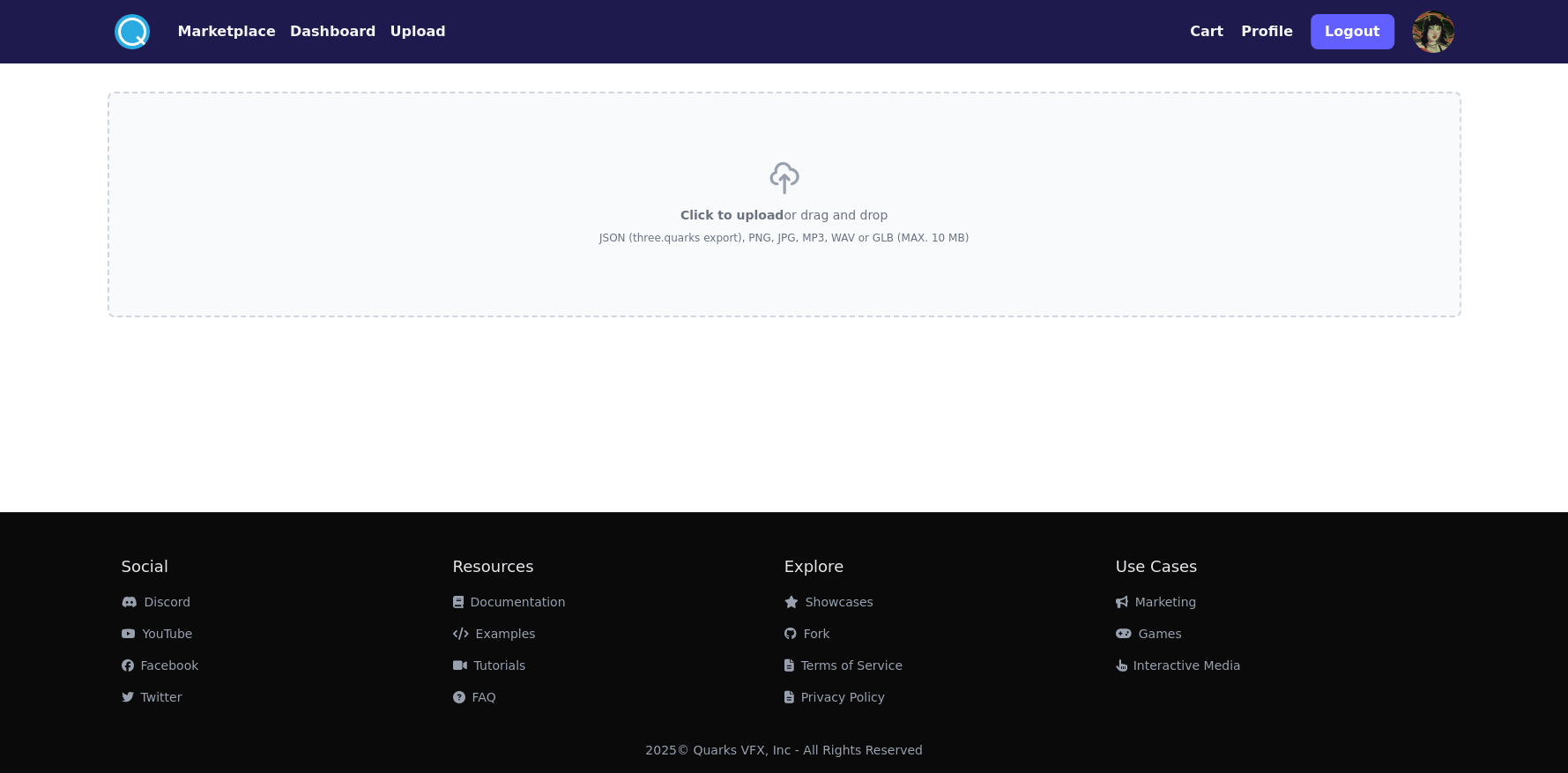
click at [309, 34] on button "Dashboard" at bounding box center [333, 31] width 87 height 21
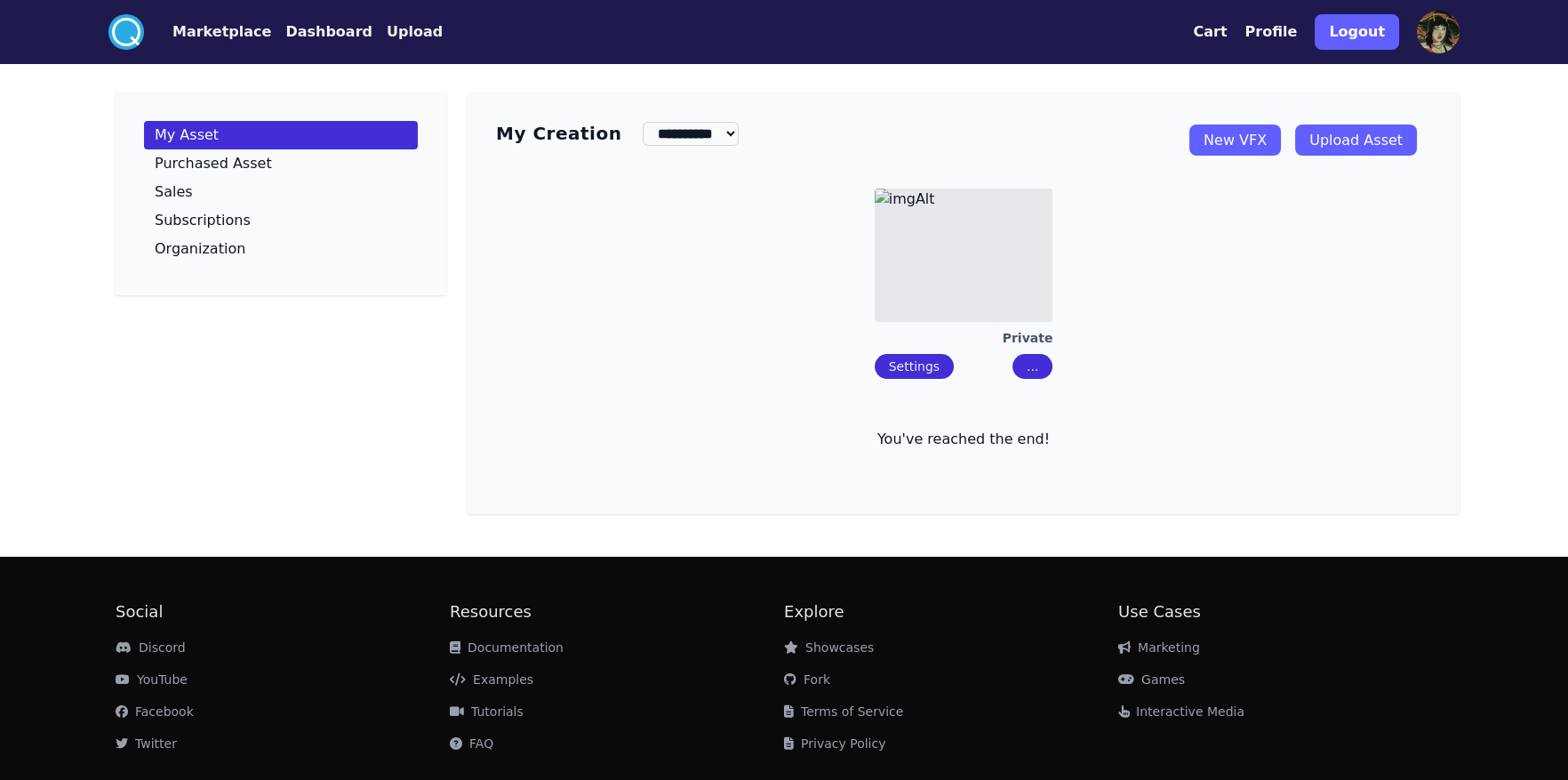
click at [963, 269] on img at bounding box center [963, 255] width 178 height 133
click at [998, 289] on img at bounding box center [963, 255] width 178 height 133
click at [1275, 144] on link "New VFX" at bounding box center [1235, 140] width 91 height 31
click at [226, 24] on button "Marketplace" at bounding box center [221, 32] width 99 height 21
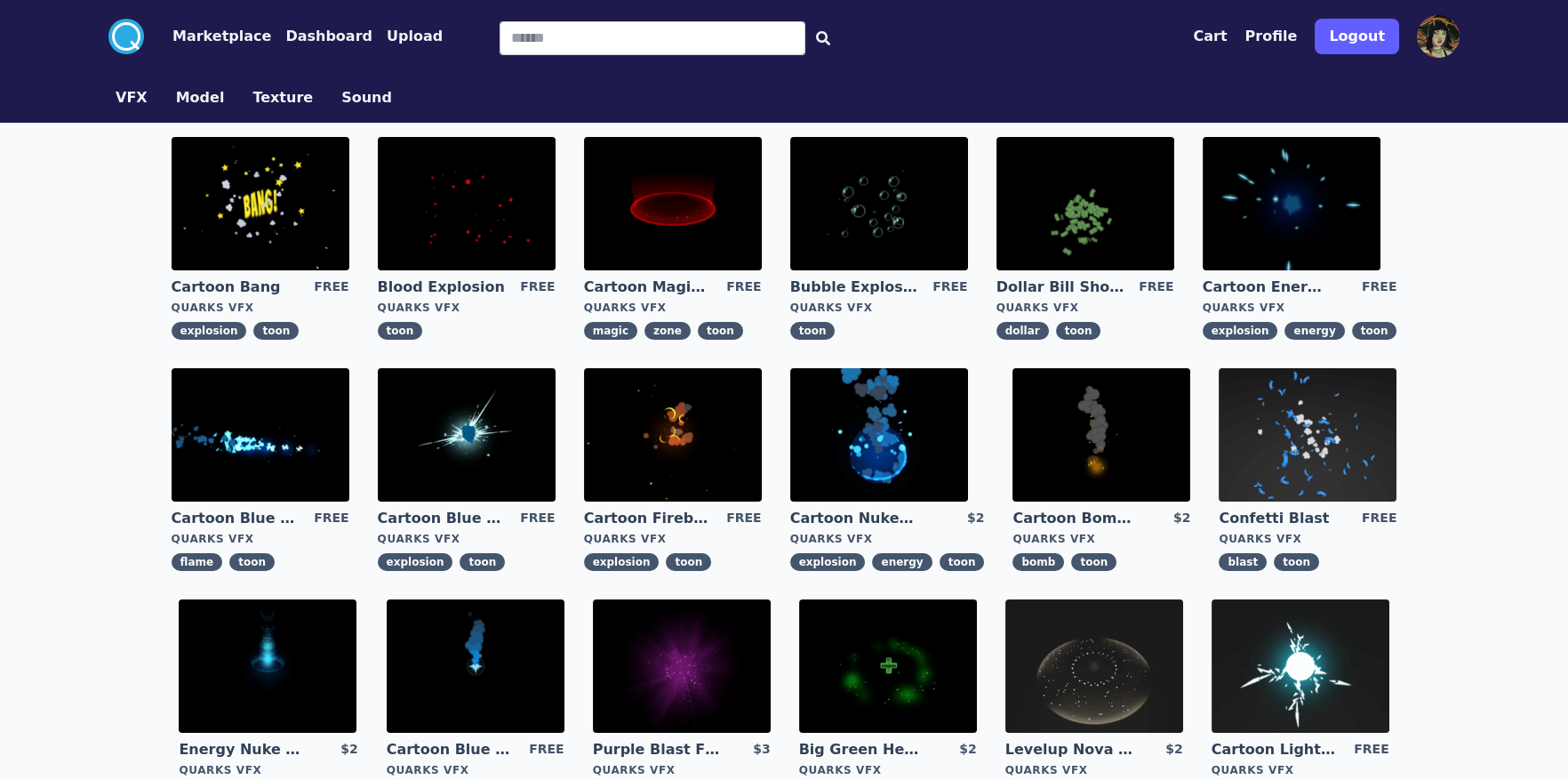
click at [1290, 434] on img at bounding box center [1307, 434] width 178 height 133
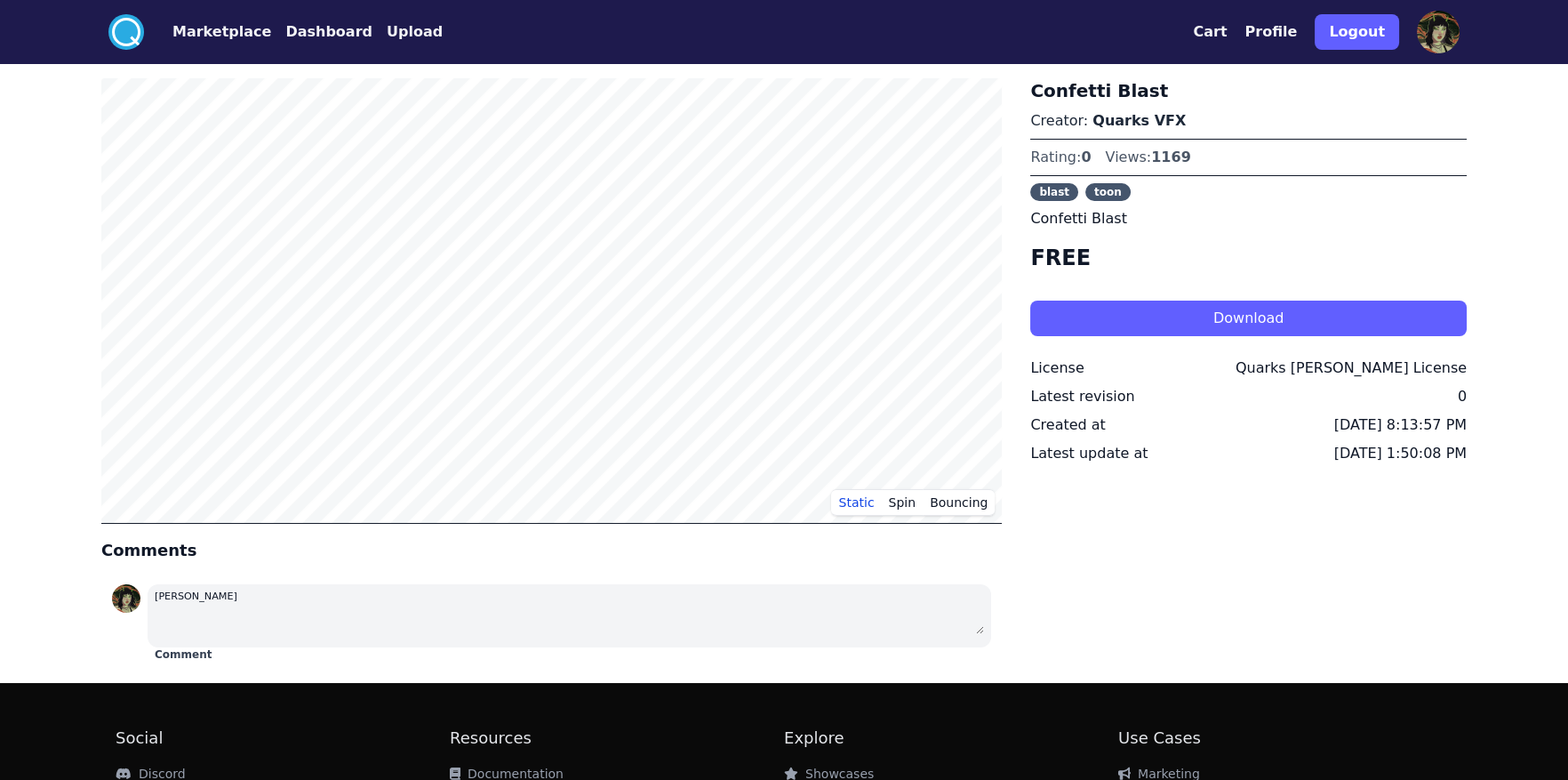
click at [1233, 327] on button "Download" at bounding box center [1248, 318] width 436 height 35
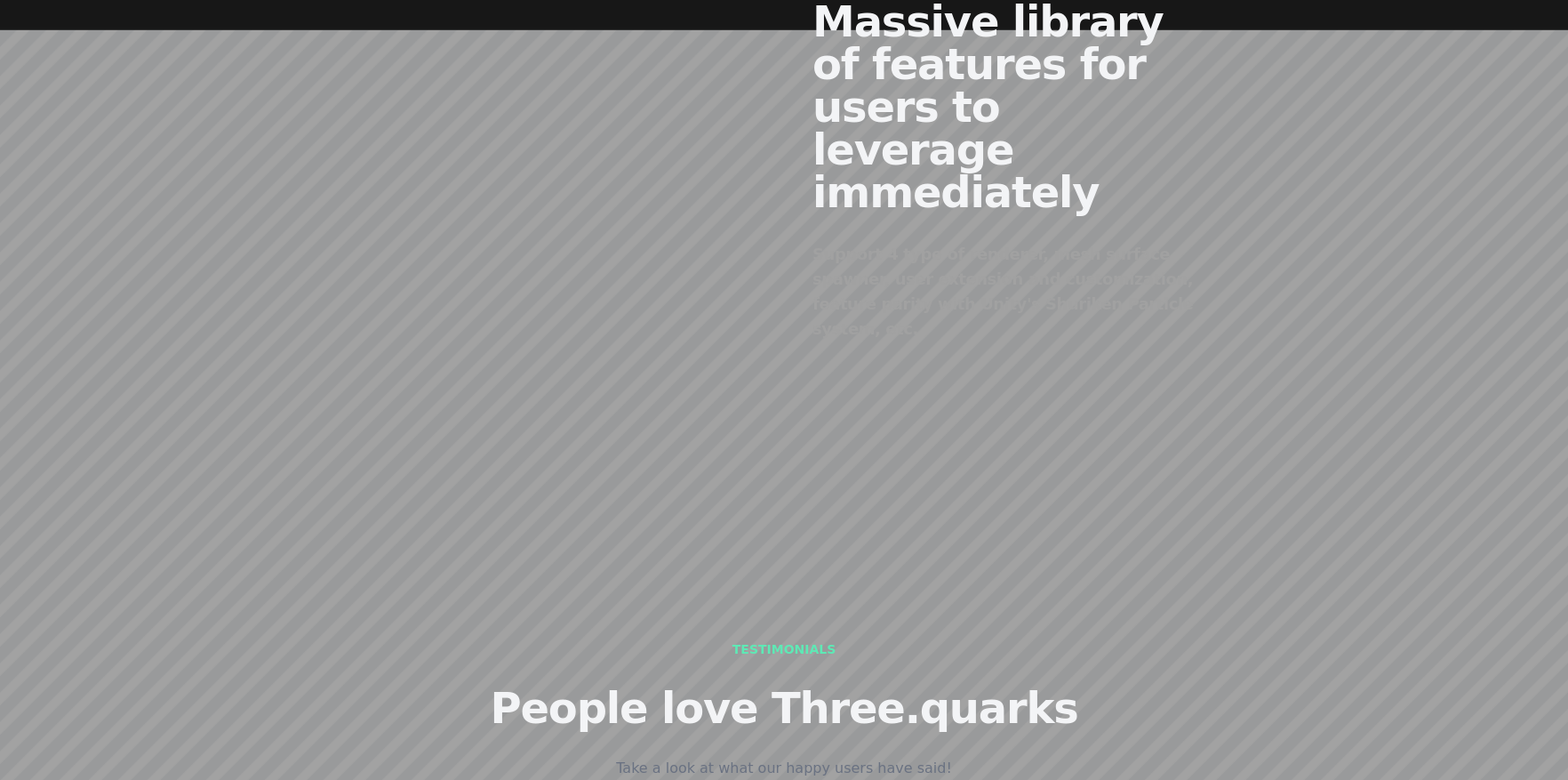
scroll to position [2055, 0]
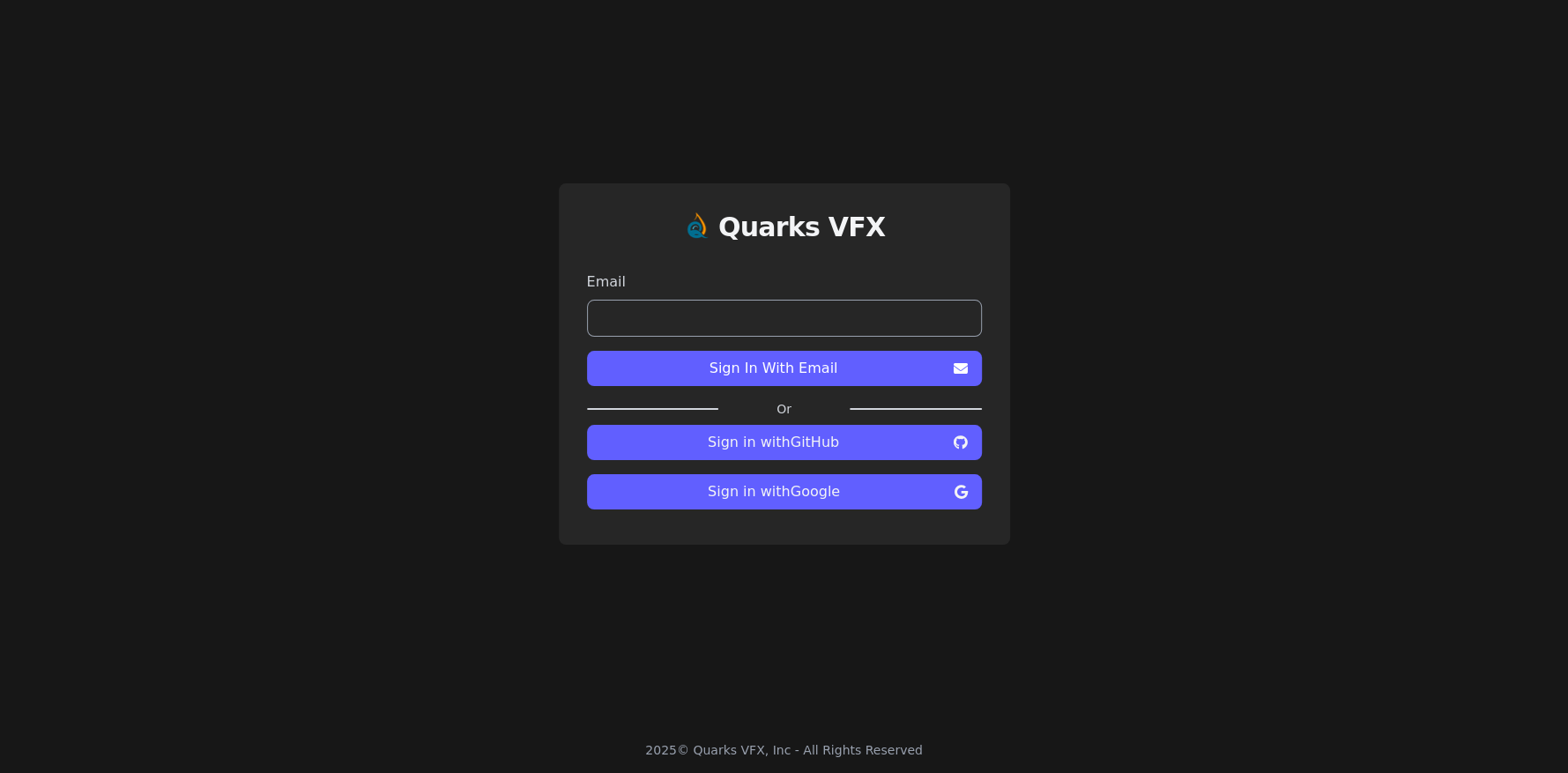
click at [827, 487] on span "Sign in with Google" at bounding box center [773, 492] width 346 height 21
